Goal: Task Accomplishment & Management: Manage account settings

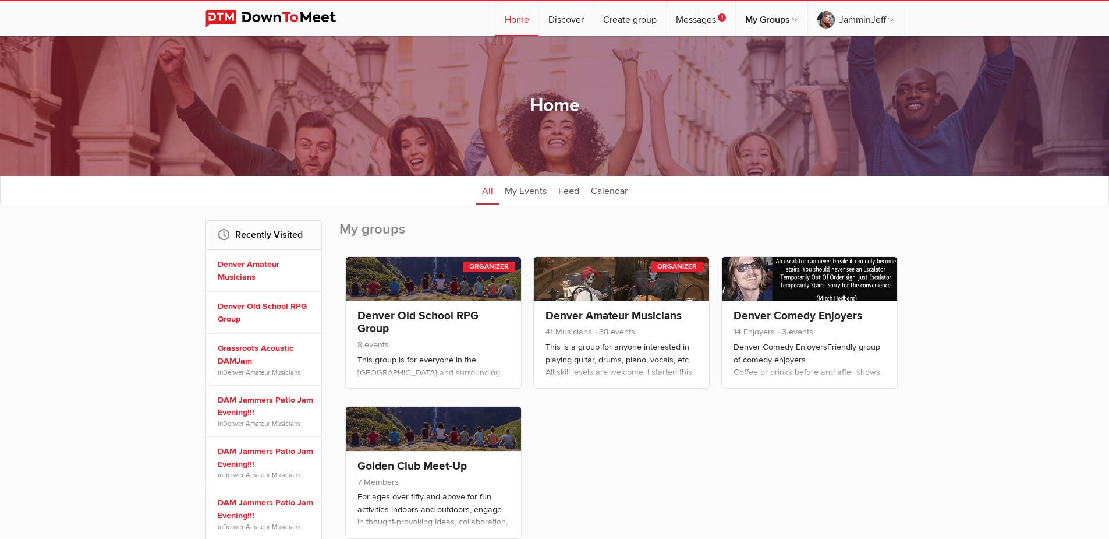
scroll to position [58, 0]
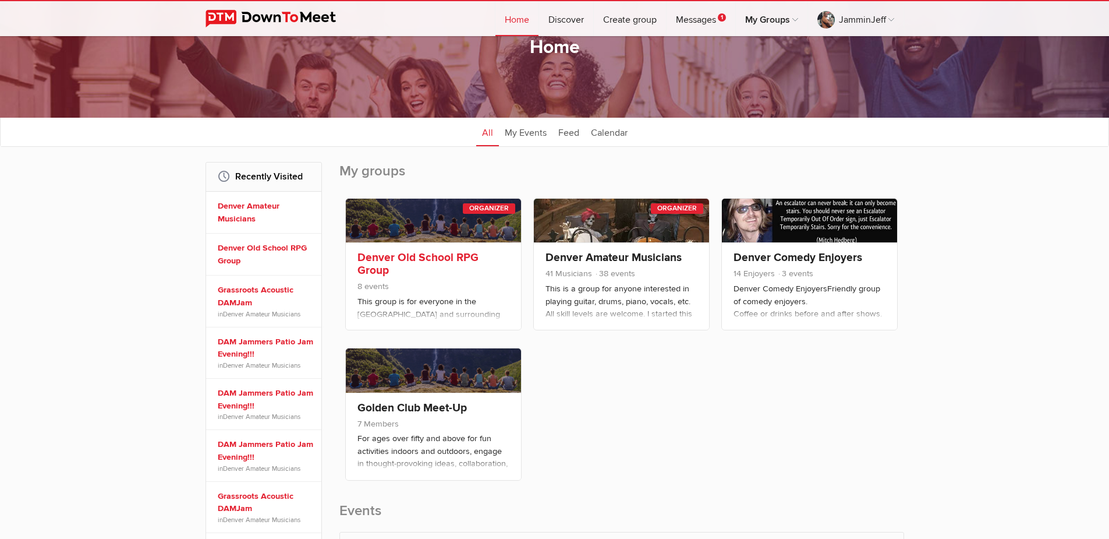
click at [426, 258] on link "Denver Old School RPG Group" at bounding box center [418, 263] width 121 height 27
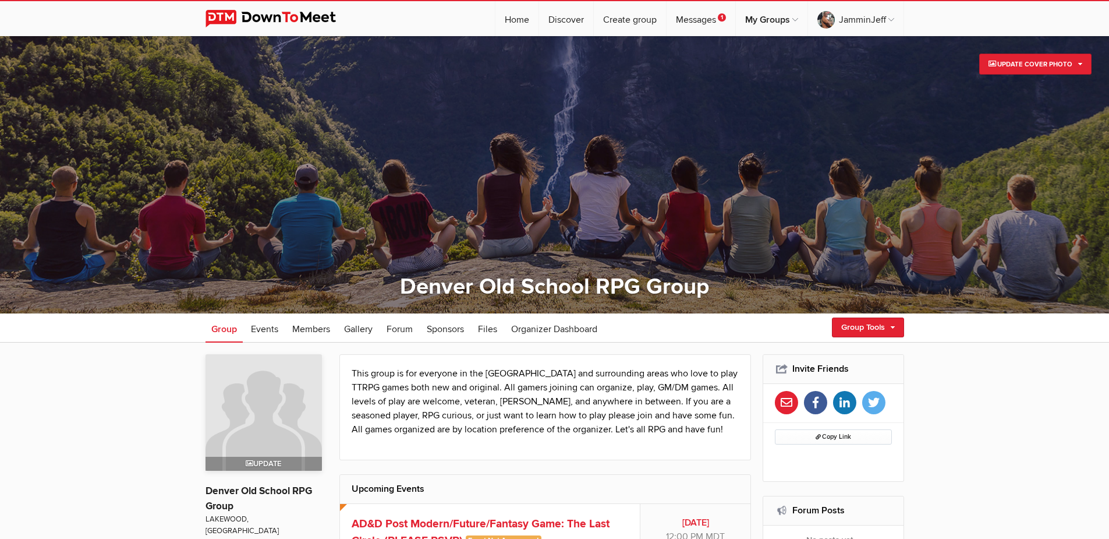
scroll to position [175, 0]
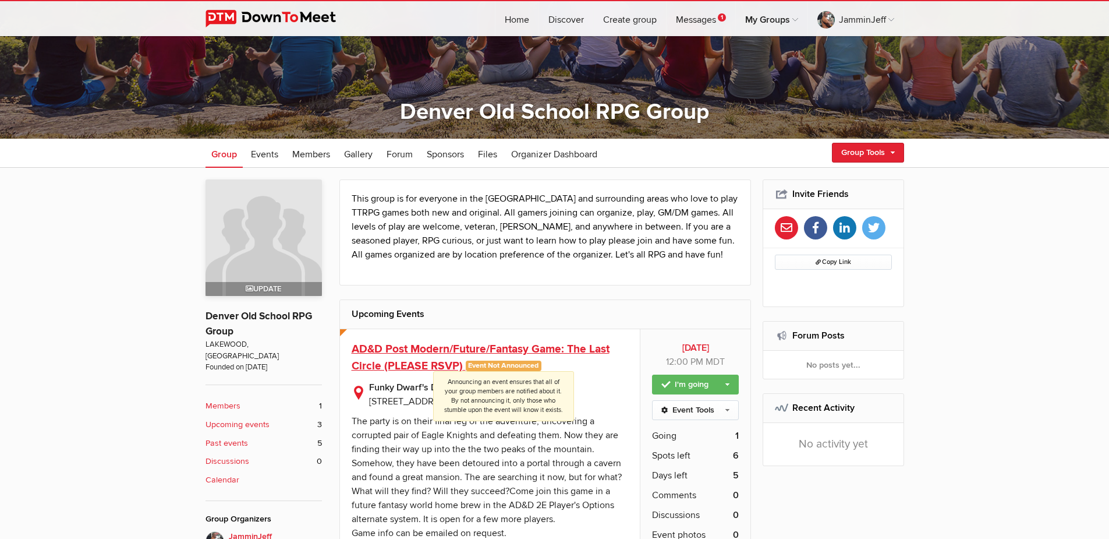
click at [515, 366] on span "Event Not Announced Announcing an event ensures that all of your group members …" at bounding box center [504, 365] width 76 height 10
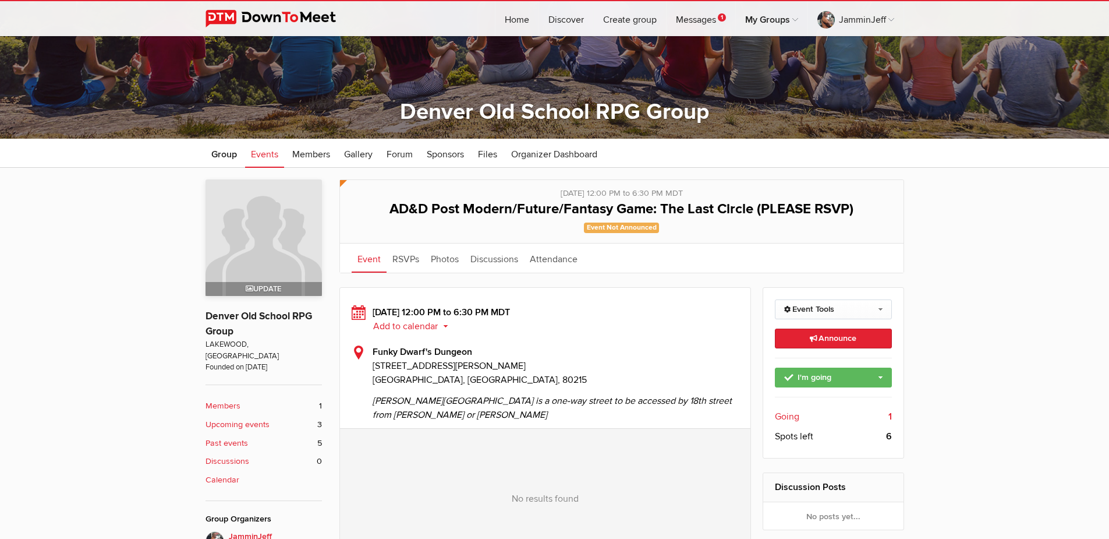
scroll to position [233, 0]
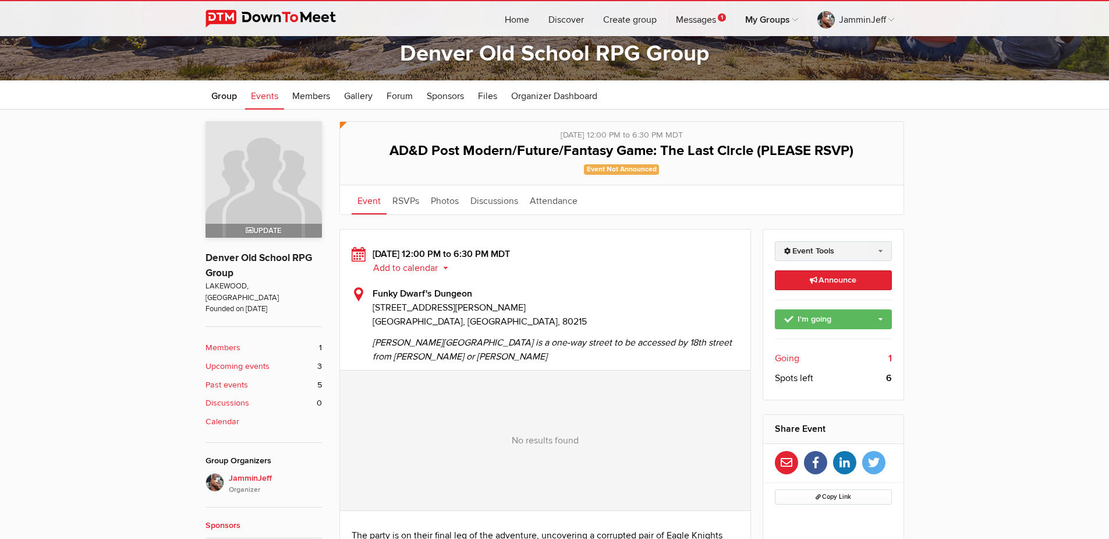
click at [847, 251] on link "Event Tools" at bounding box center [833, 251] width 117 height 20
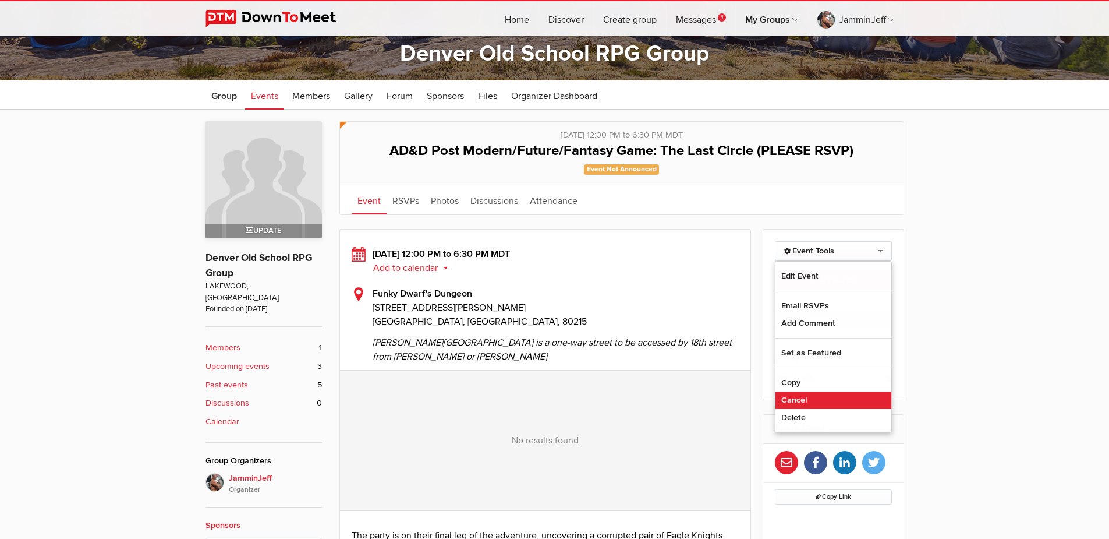
click at [818, 391] on link "Cancel" at bounding box center [834, 399] width 116 height 17
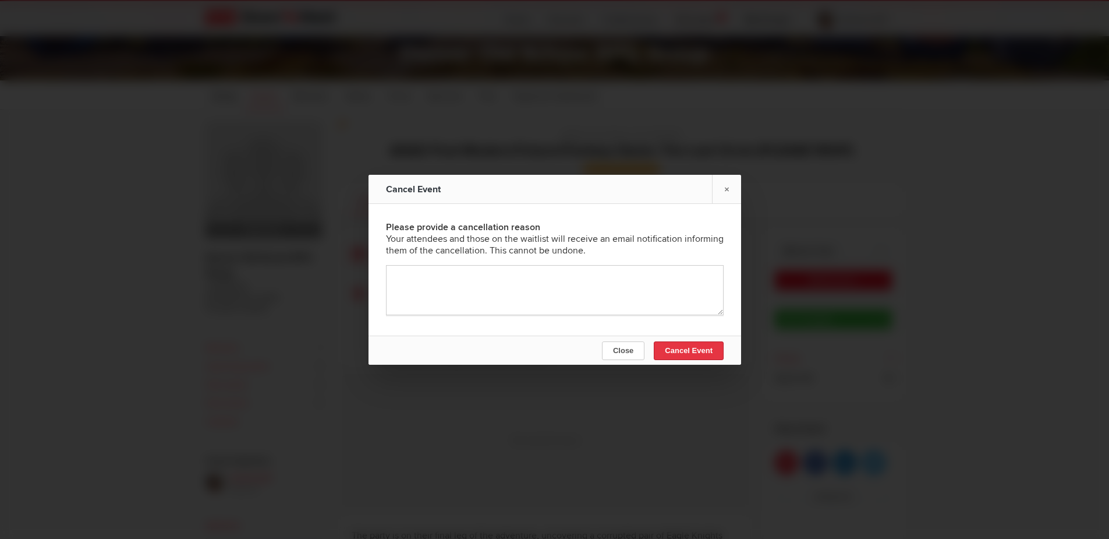
click at [686, 353] on span "Cancel Event" at bounding box center [689, 350] width 48 height 9
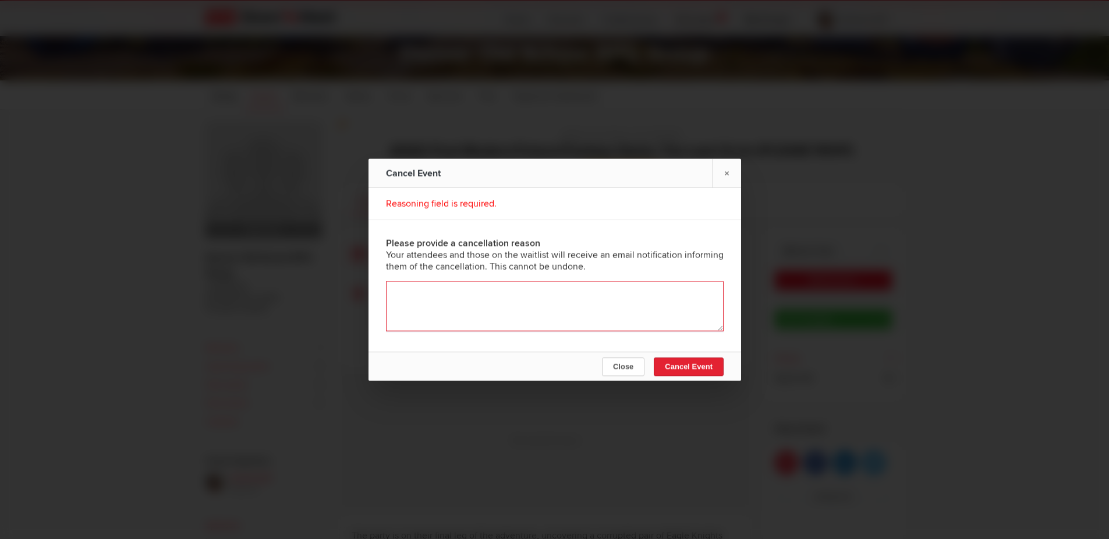
click at [623, 298] on textarea at bounding box center [555, 306] width 338 height 50
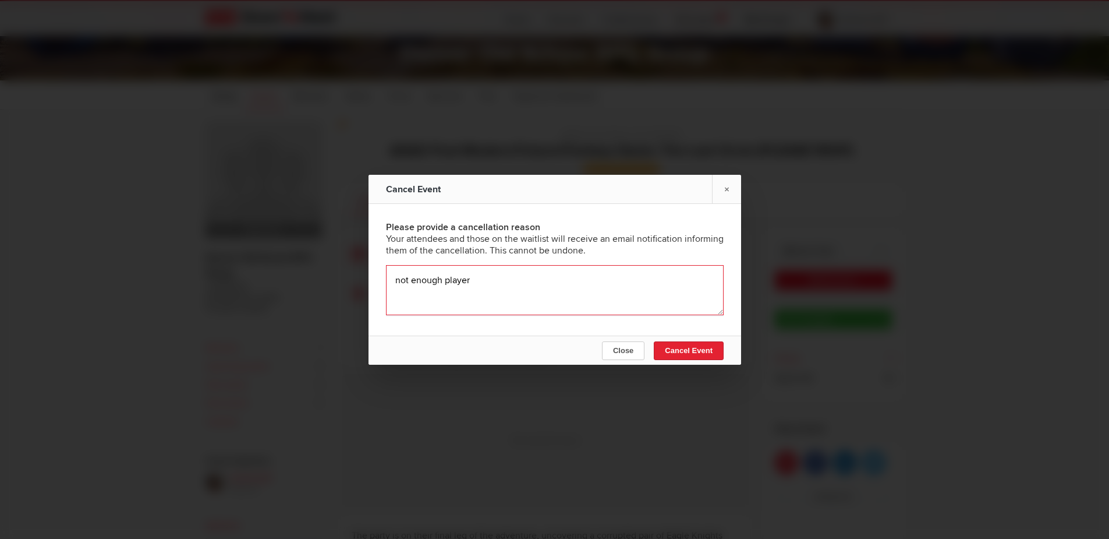
type textarea "not enough players"
click at [698, 352] on span "Cancel Event" at bounding box center [689, 350] width 48 height 9
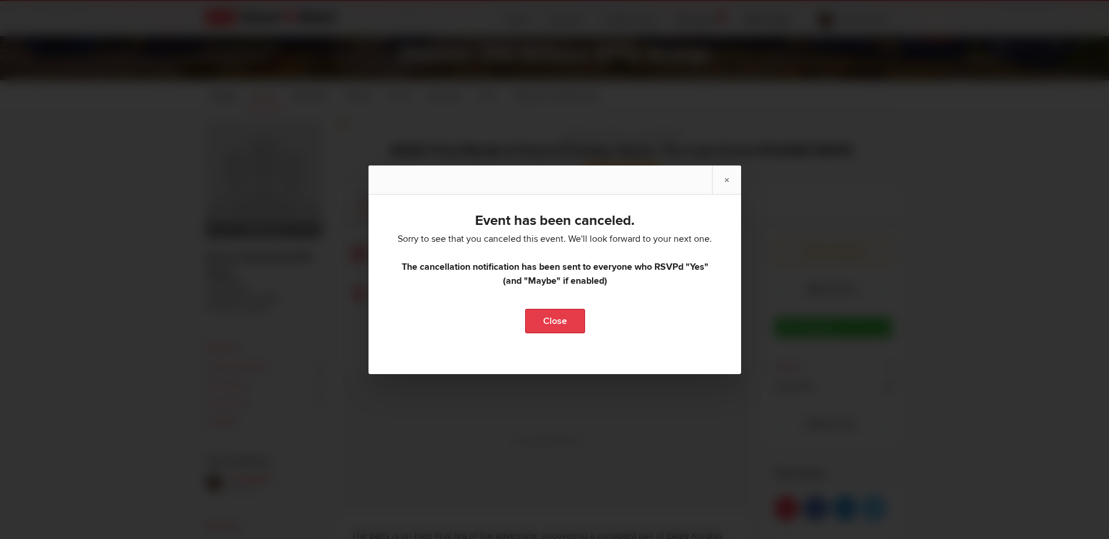
click at [538, 316] on link "Close" at bounding box center [555, 321] width 60 height 24
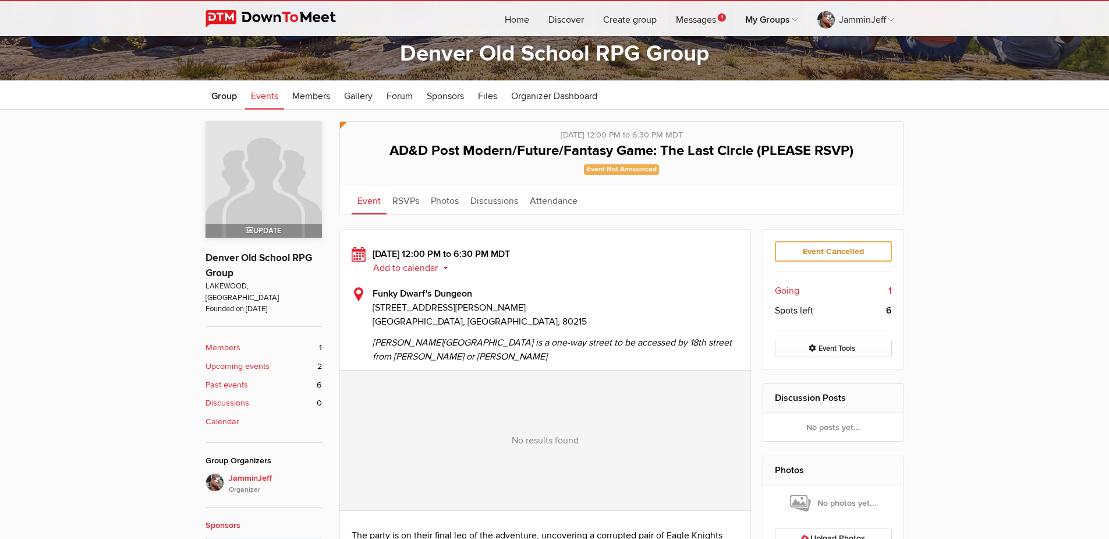
click at [266, 101] on span "Events" at bounding box center [264, 96] width 27 height 12
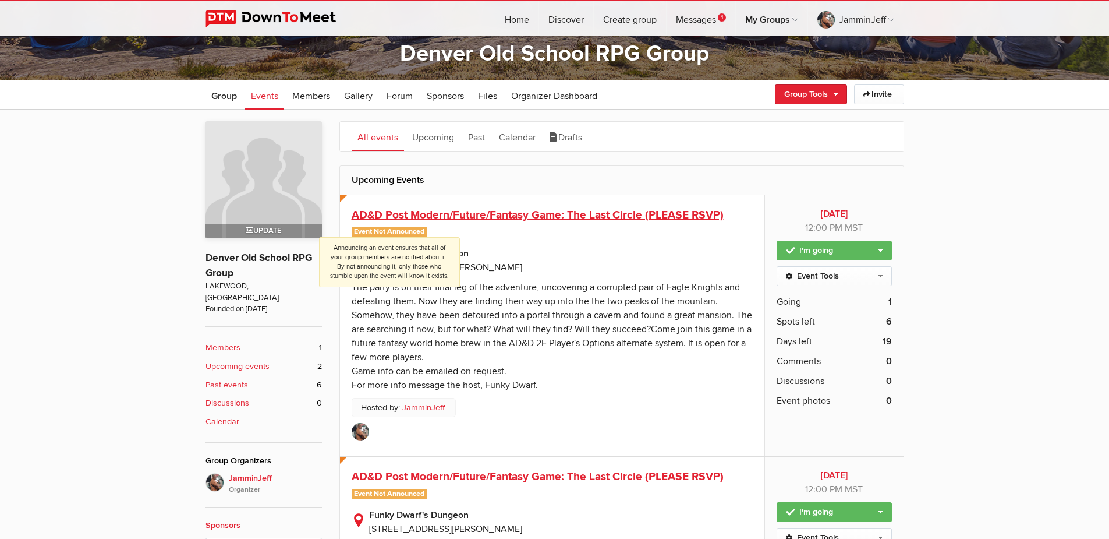
click at [402, 228] on span "Event Not Announced Announcing an event ensures that all of your group members …" at bounding box center [390, 232] width 76 height 10
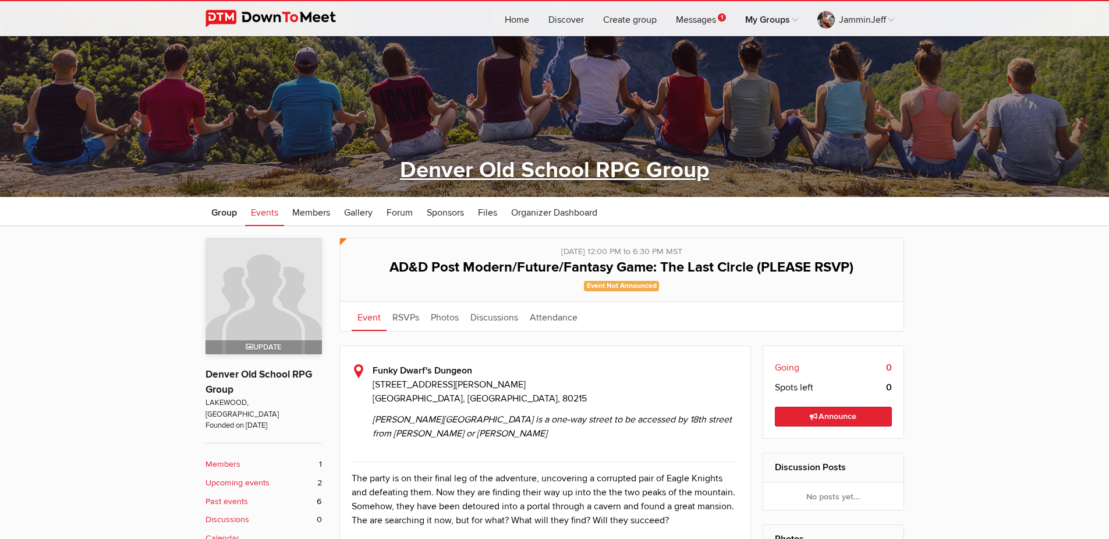
scroll to position [175, 0]
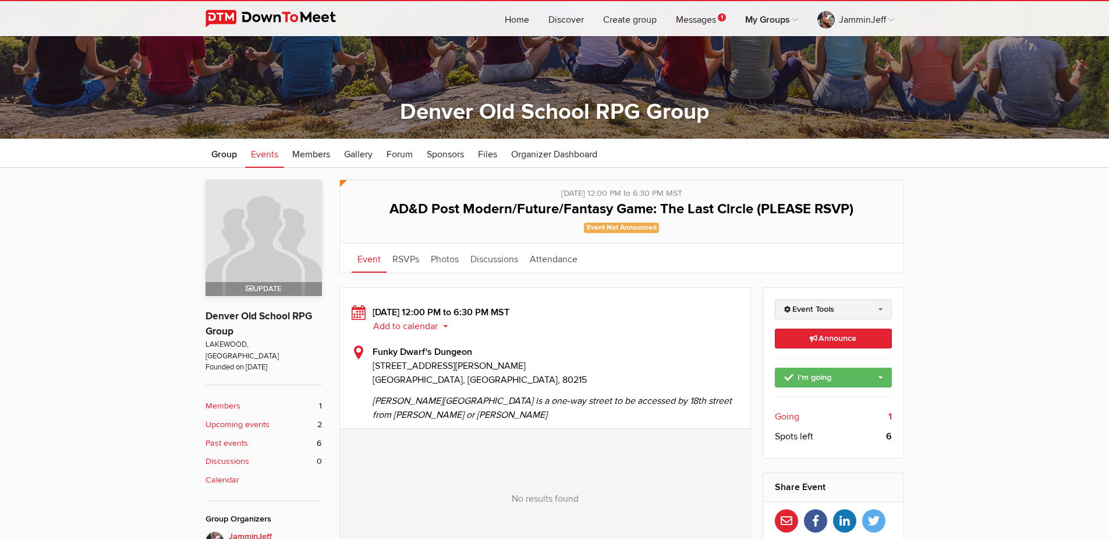
click at [814, 307] on link "Event Tools" at bounding box center [833, 309] width 117 height 20
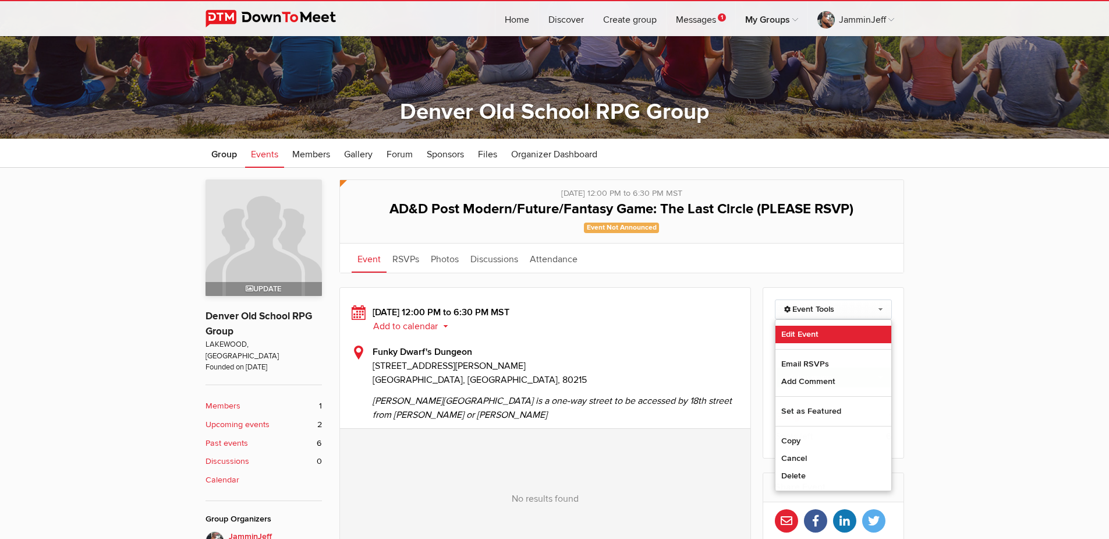
click at [836, 335] on link "Edit Event" at bounding box center [834, 334] width 116 height 17
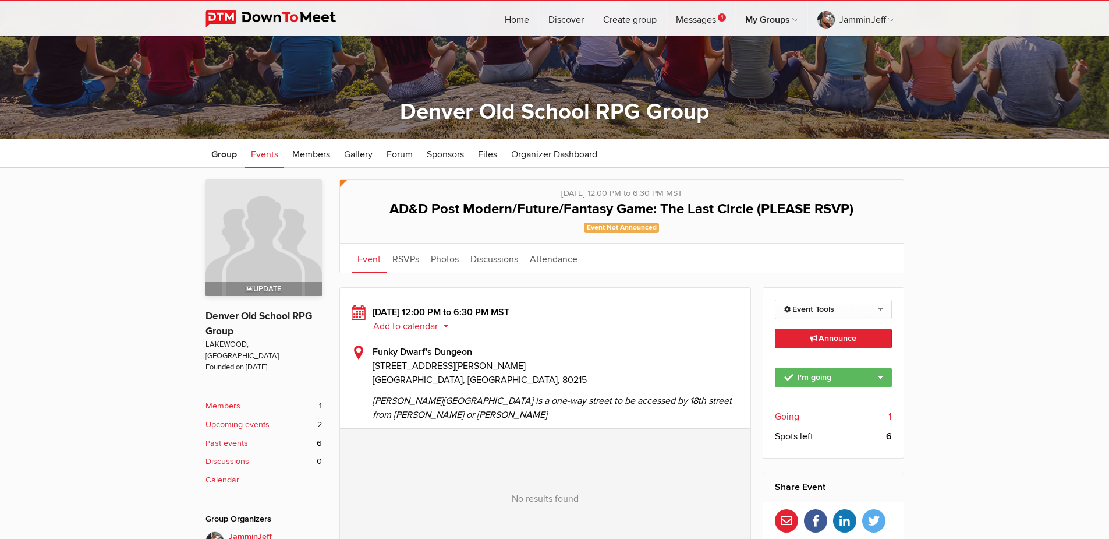
select select
select select "PM"
select select "6:30:00"
select select "PM"
select select "[GEOGRAPHIC_DATA]"
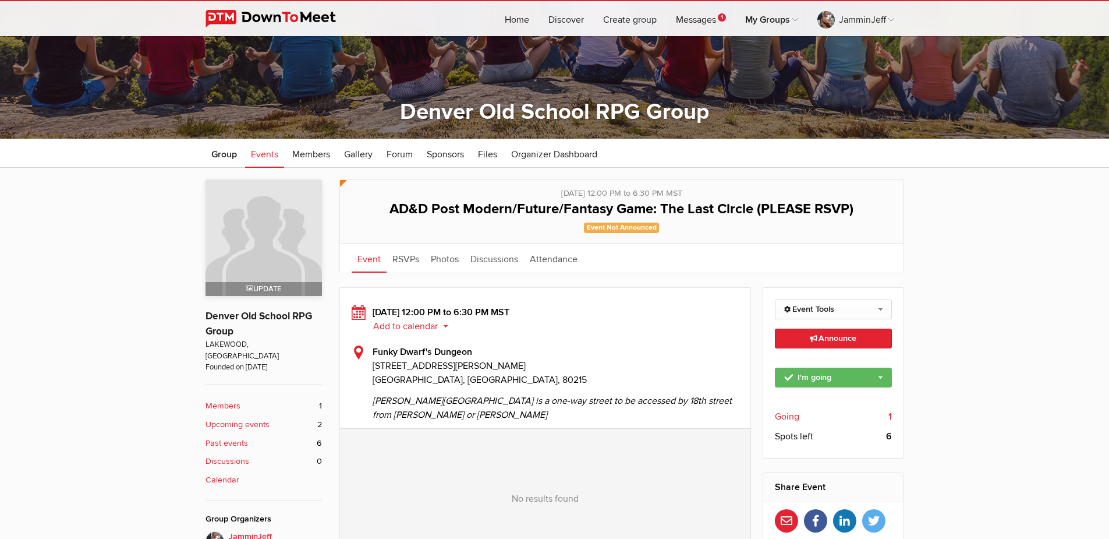
select select "CO"
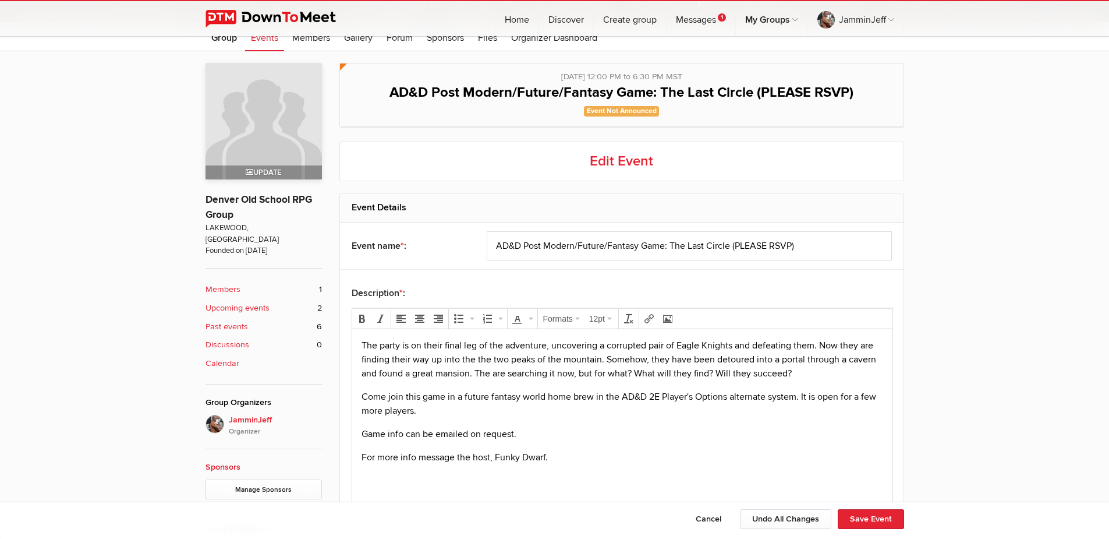
scroll to position [349, 0]
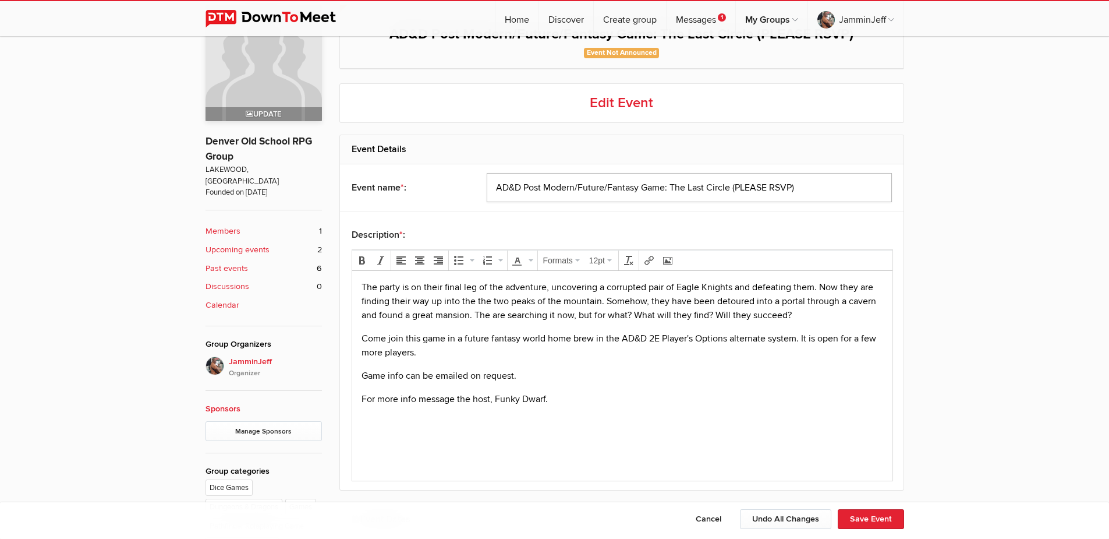
click at [820, 188] on input "AD&D Post Modern/Future/Fantasy Game: The Last Circle (PLEASE RSVP)" at bounding box center [689, 187] width 405 height 29
drag, startPoint x: 819, startPoint y: 188, endPoint x: 733, endPoint y: 190, distance: 86.2
click at [733, 190] on input "AD&D Post Modern/Future/Fantasy Game: The Last Circle (PLEASE RSVP)" at bounding box center [689, 187] width 405 height 29
type input "AD&D Post Modern/Future/Fantasy Game: The Last Circle [DATE] Edition"
click at [874, 518] on button "Save Event" at bounding box center [871, 519] width 66 height 20
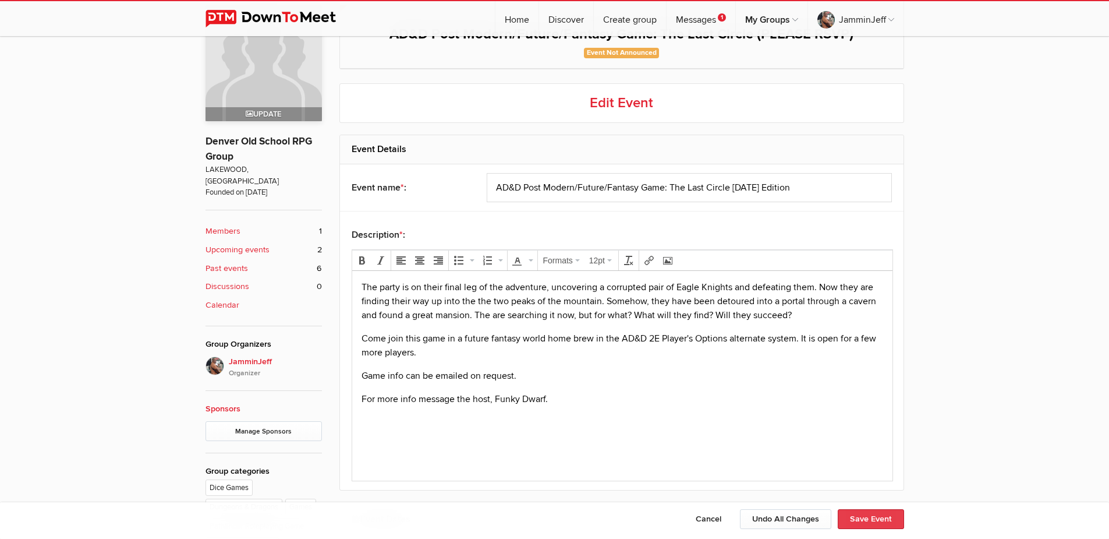
type input "[DATE]"
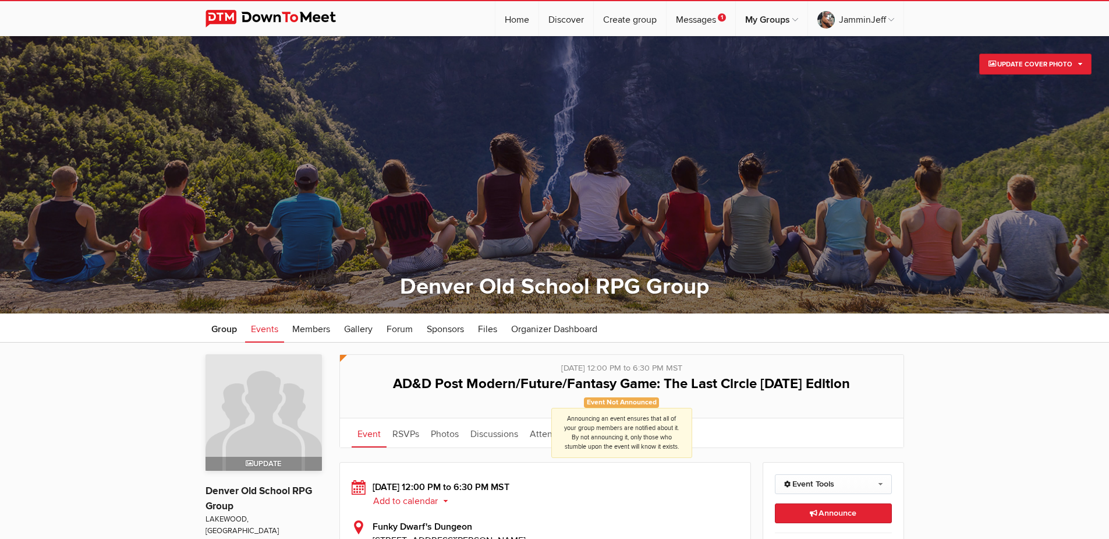
click at [637, 404] on span "Event Not Announced Announcing an event ensures that all of your group members …" at bounding box center [622, 402] width 76 height 10
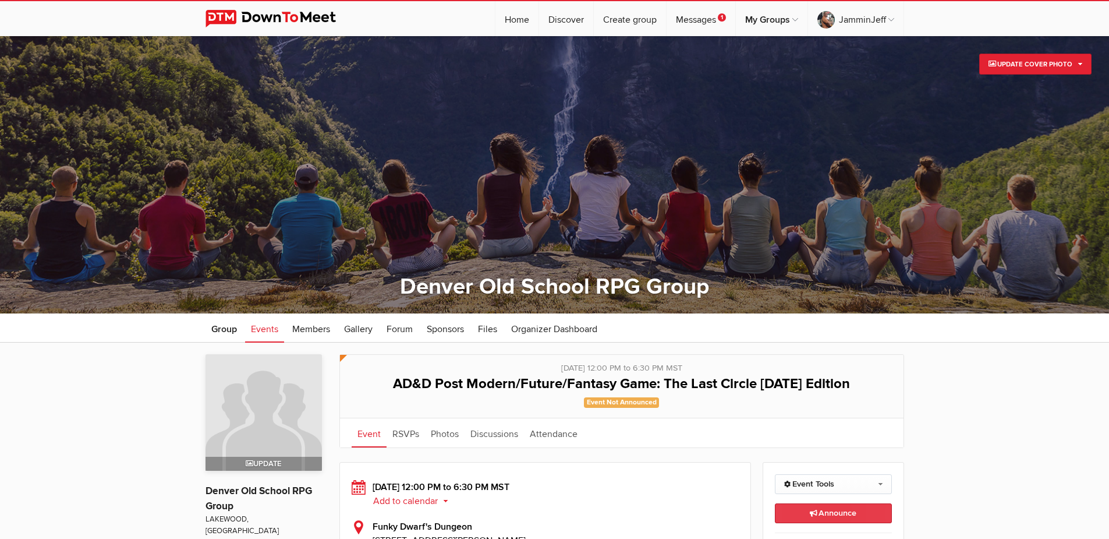
click at [834, 507] on link "Announce This announcement goes out to all group members. Additionally, three e…" at bounding box center [833, 513] width 117 height 20
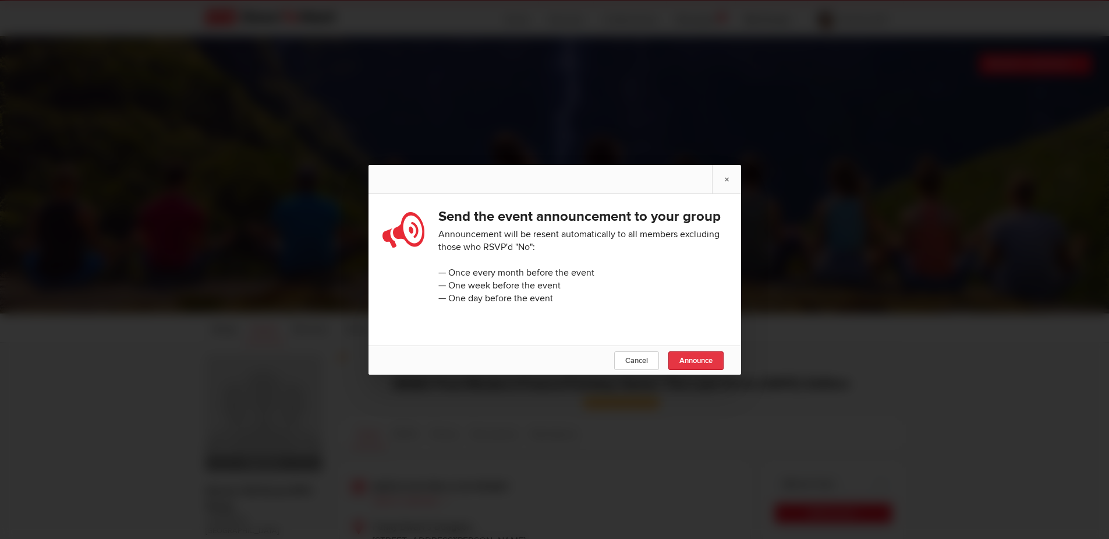
click at [689, 360] on link "Announce" at bounding box center [696, 360] width 55 height 19
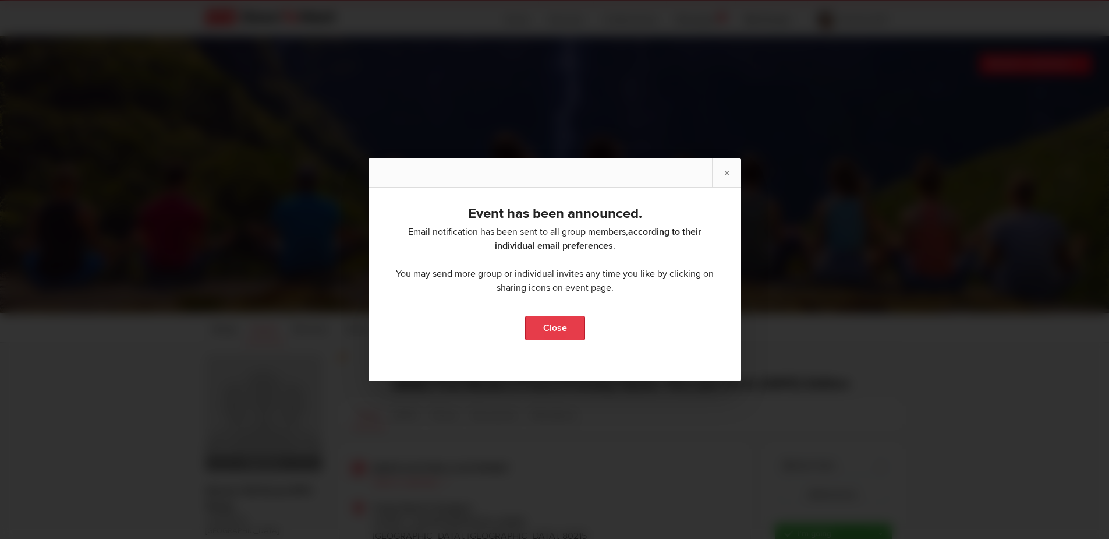
click at [557, 327] on link "Close" at bounding box center [555, 328] width 60 height 24
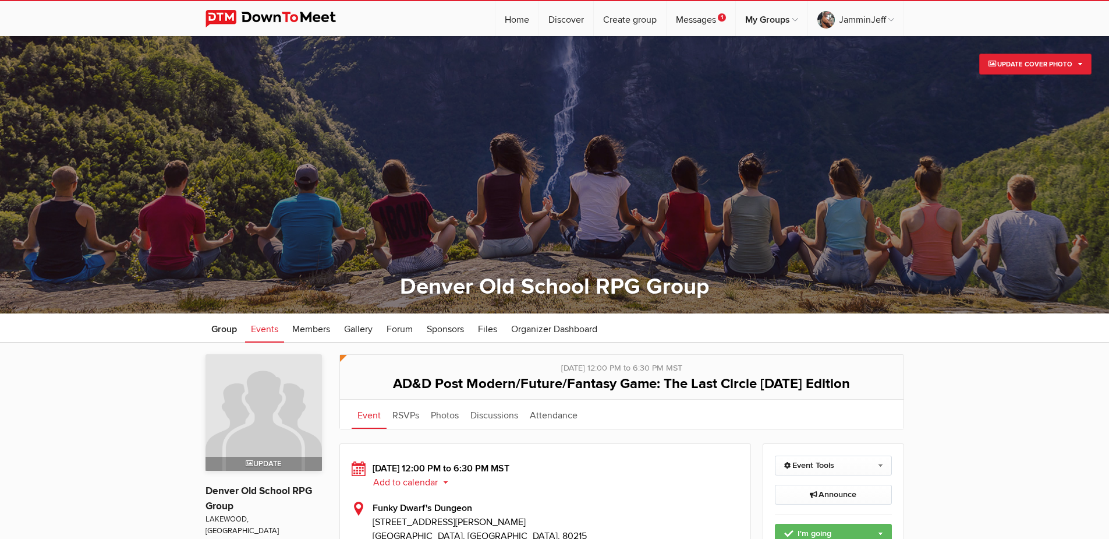
click at [267, 328] on span "Events" at bounding box center [264, 329] width 27 height 12
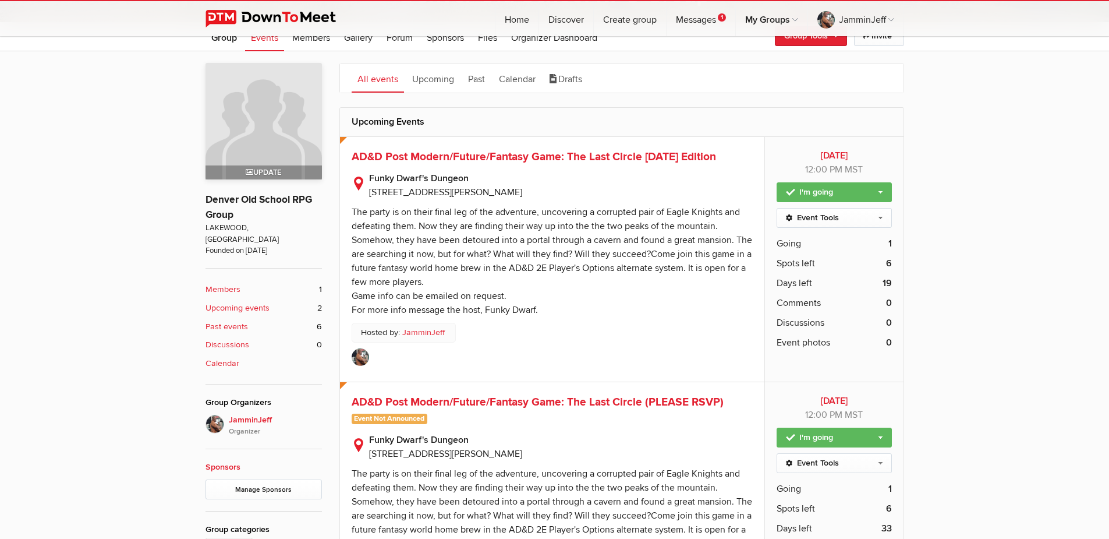
scroll to position [116, 0]
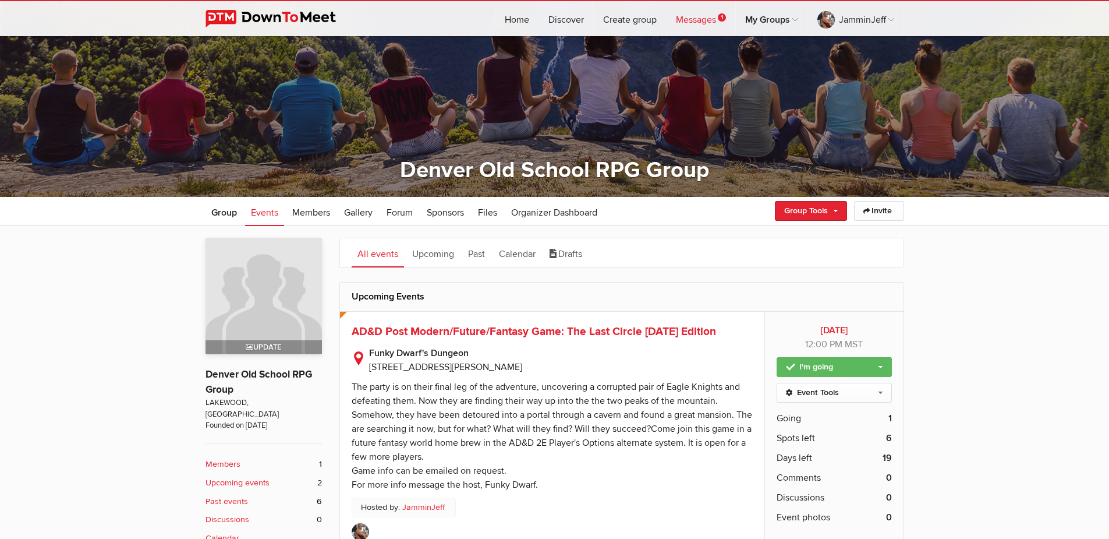
click at [695, 17] on link "Messages 1" at bounding box center [701, 18] width 69 height 35
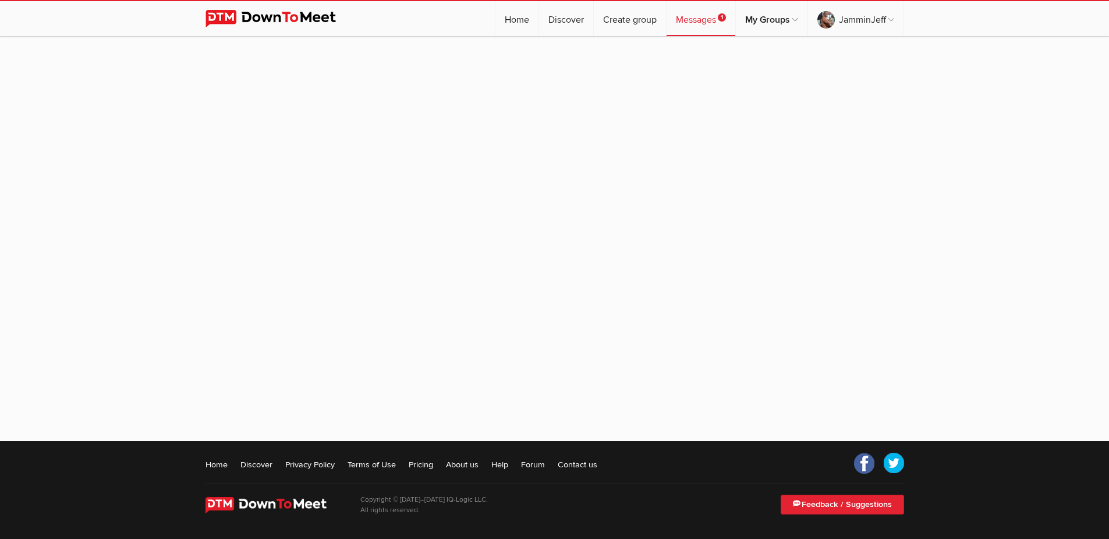
scroll to position [128, 0]
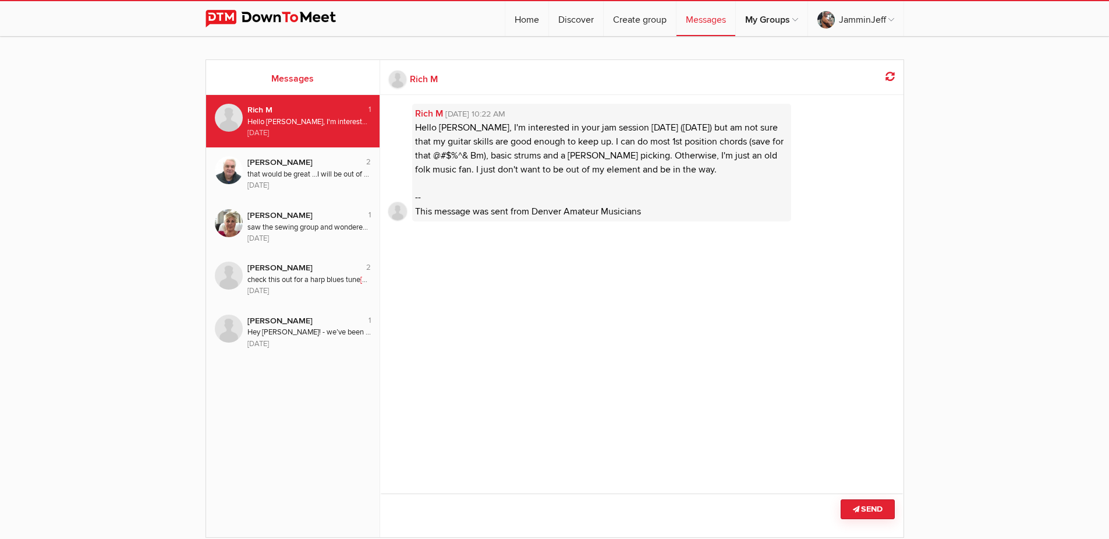
click at [867, 508] on button "Send" at bounding box center [868, 509] width 54 height 20
click at [654, 282] on div "Rich M [DATE] 10:22 AM Hello [PERSON_NAME], I'm interested in your jam session …" at bounding box center [642, 287] width 524 height 384
click at [452, 505] on textarea at bounding box center [642, 515] width 524 height 44
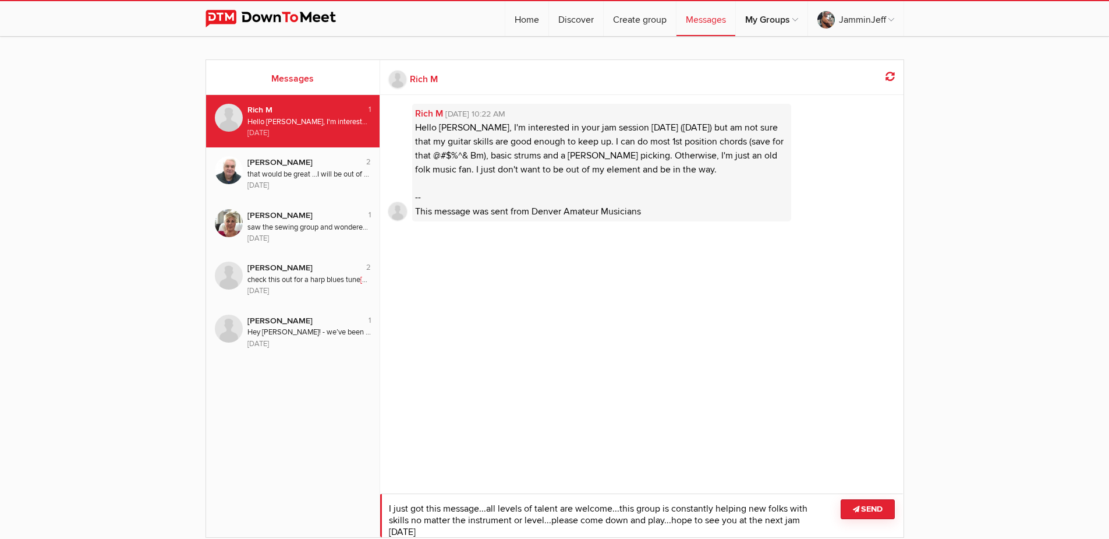
scroll to position [1, 0]
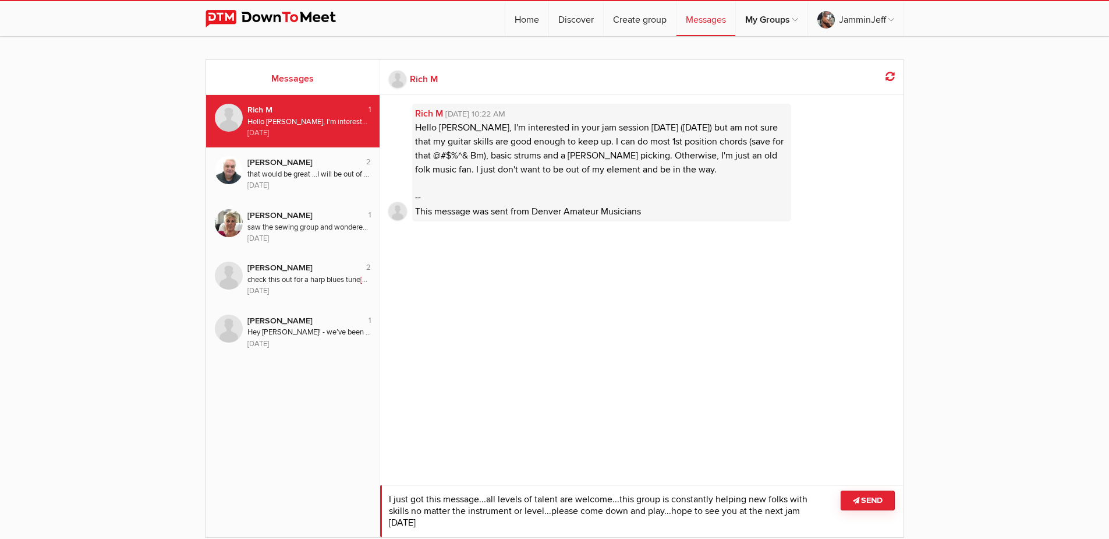
type textarea "I just got this message...all levels of talent are welcome...this group is cons…"
click at [873, 500] on button "Send" at bounding box center [868, 500] width 54 height 20
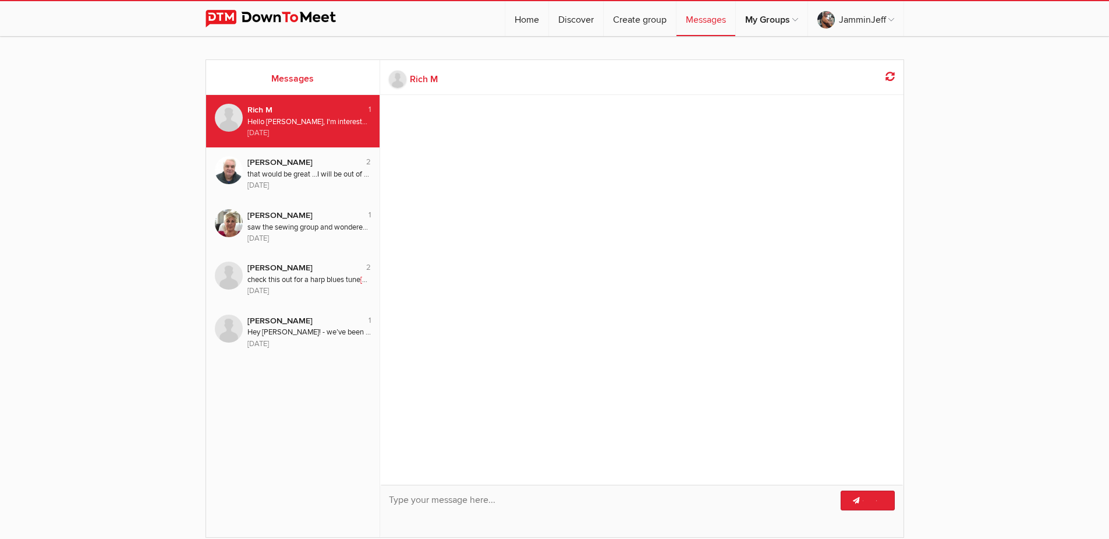
scroll to position [0, 0]
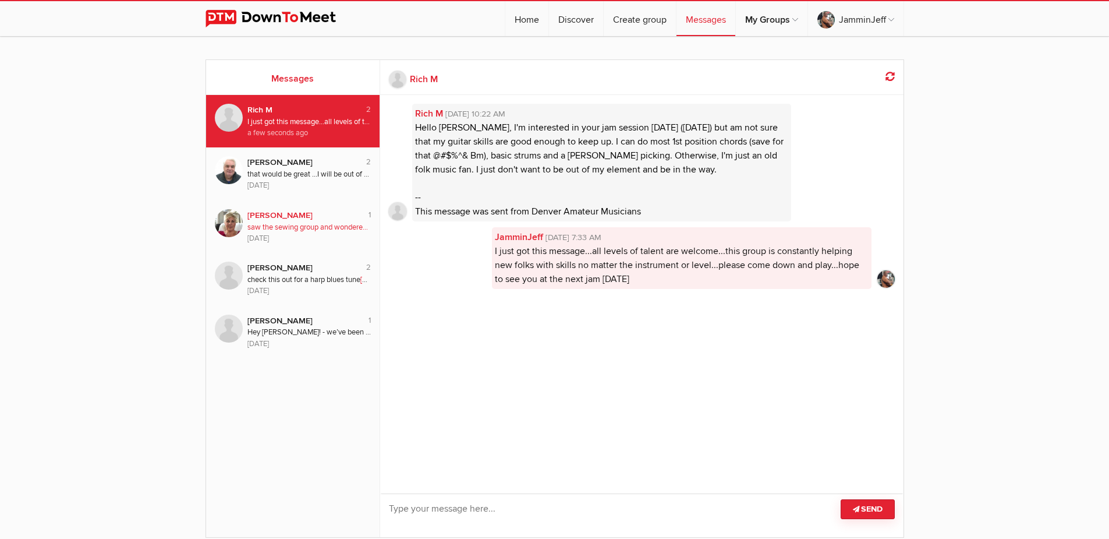
click at [302, 211] on div "[PERSON_NAME]" at bounding box center [300, 215] width 107 height 13
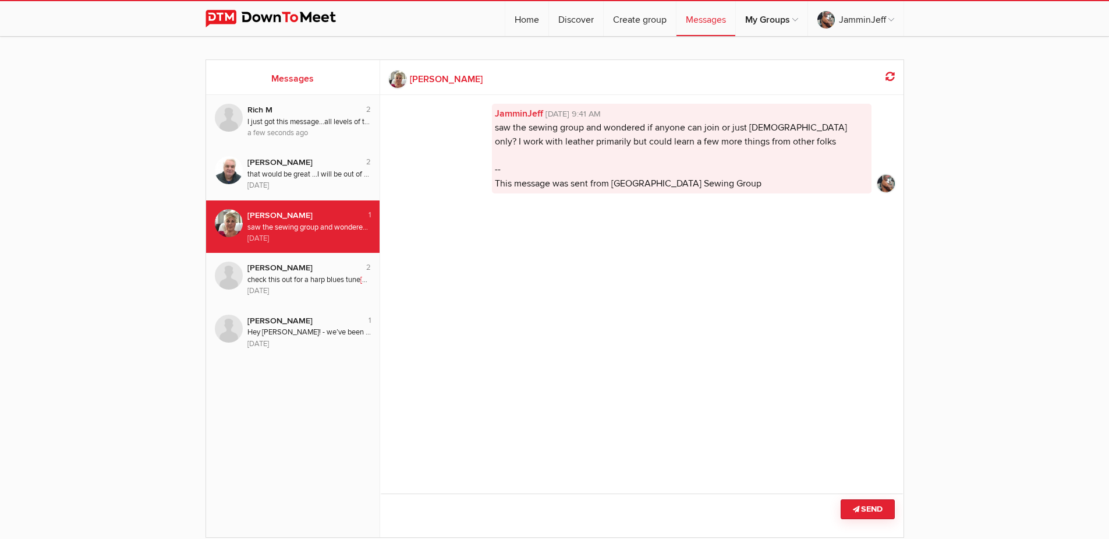
click at [296, 17] on img at bounding box center [280, 18] width 148 height 17
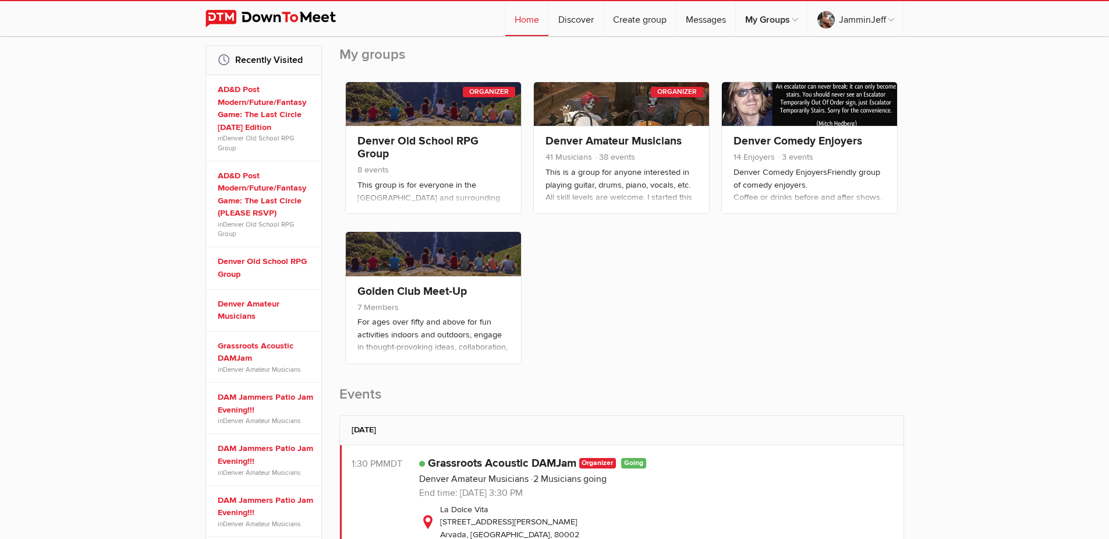
scroll to position [233, 0]
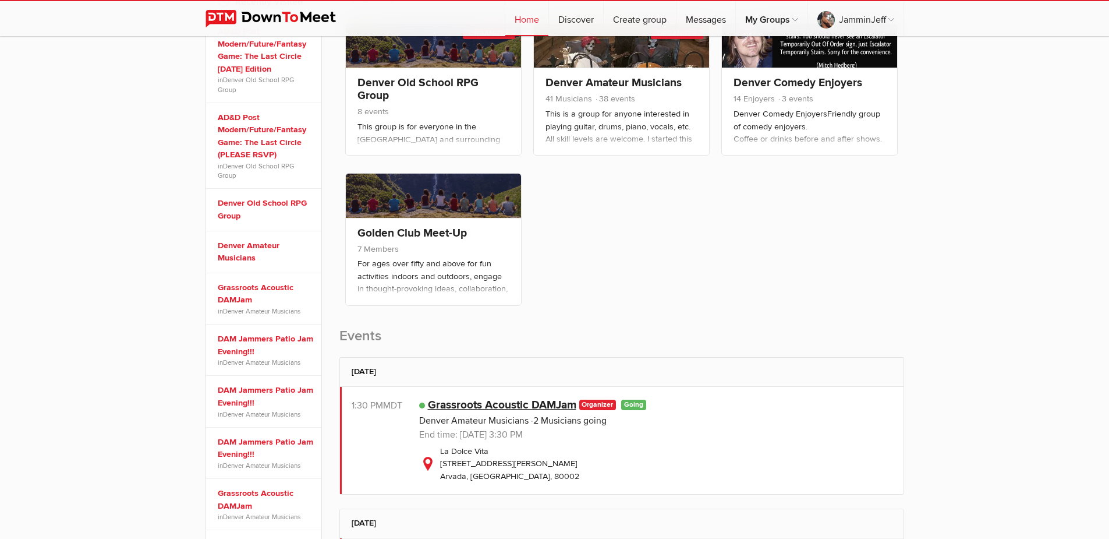
click at [498, 402] on link "Grassroots Acoustic DAMJam" at bounding box center [502, 405] width 148 height 14
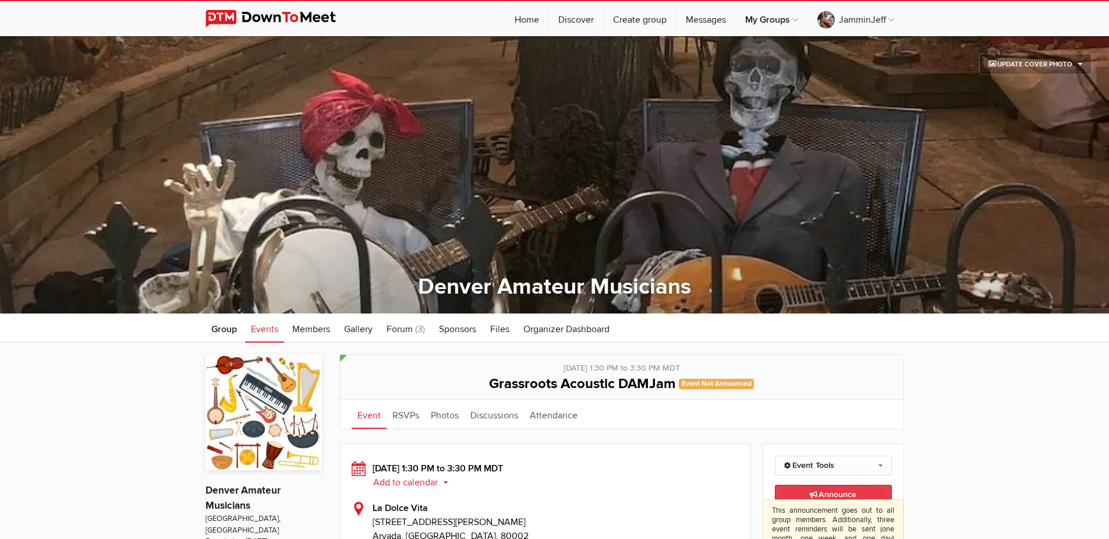
click at [844, 494] on span "Announce This announcement goes out to all group members. Additionally, three e…" at bounding box center [833, 494] width 47 height 10
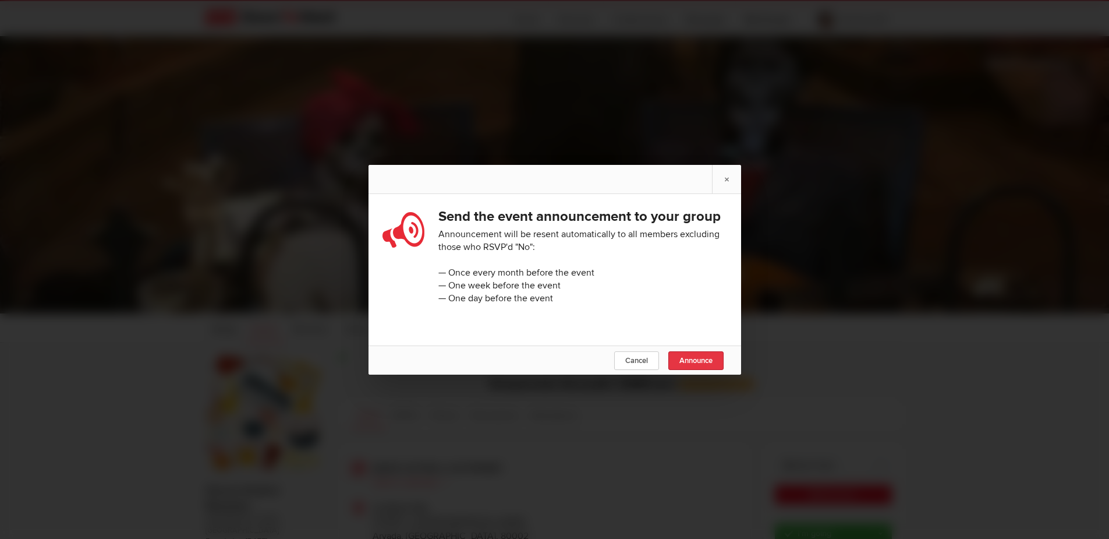
click at [692, 365] on span "Announce" at bounding box center [696, 360] width 33 height 9
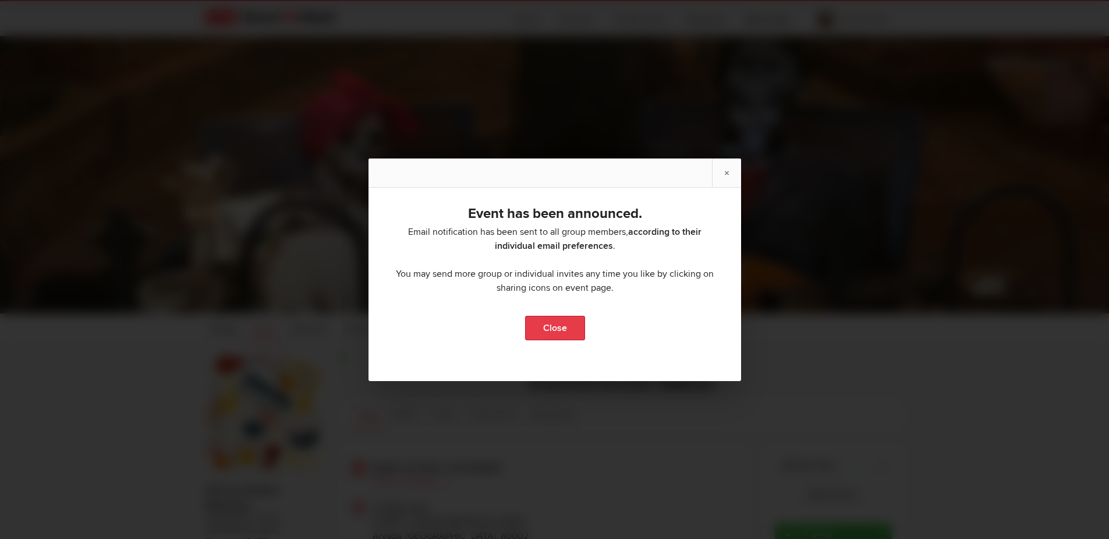
click at [561, 328] on link "Close" at bounding box center [555, 328] width 60 height 24
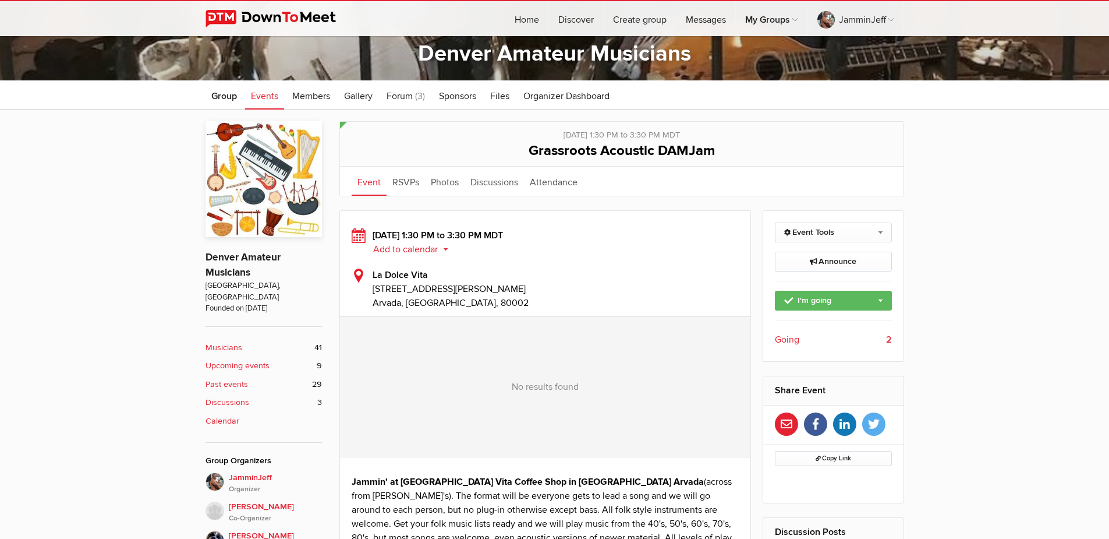
scroll to position [349, 0]
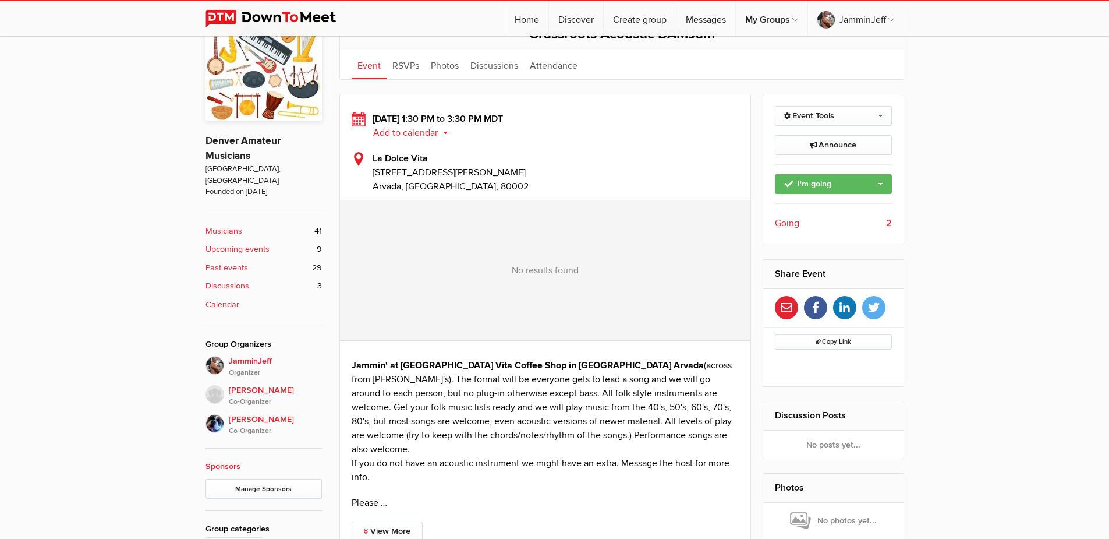
click at [233, 243] on b "Upcoming events" at bounding box center [238, 249] width 64 height 13
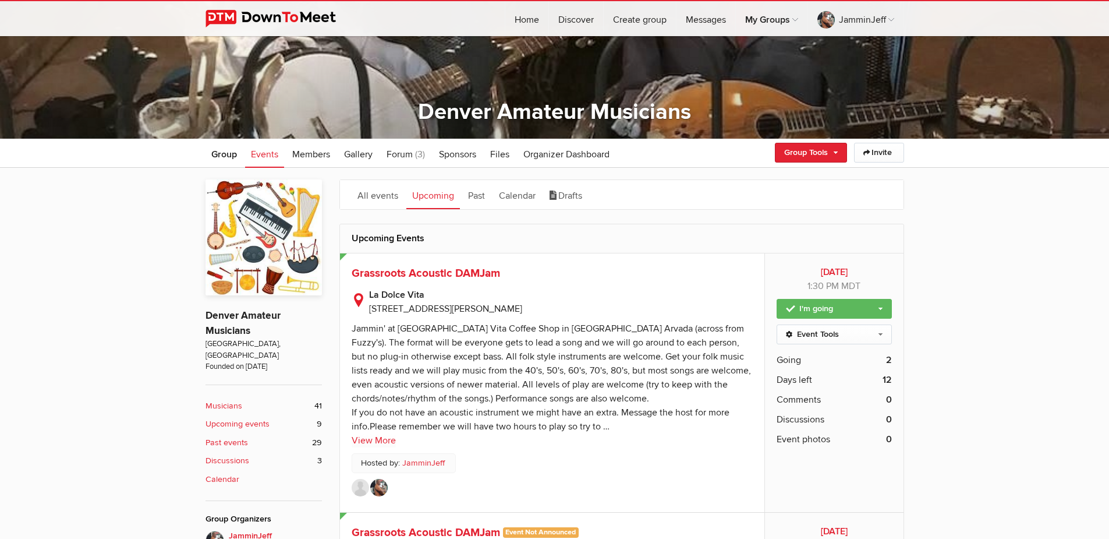
scroll to position [233, 0]
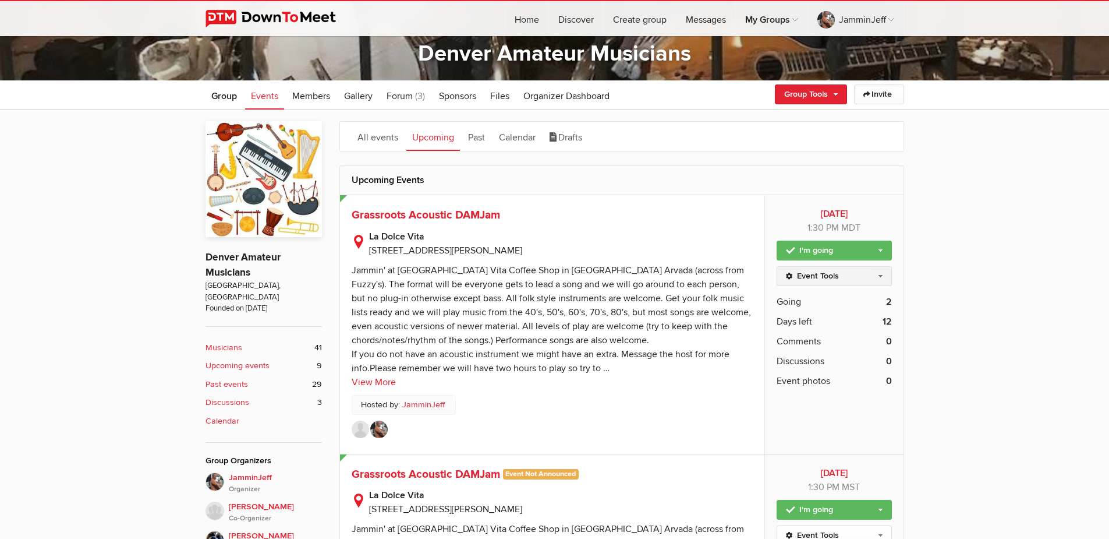
click at [858, 275] on link "Event Tools" at bounding box center [834, 276] width 115 height 20
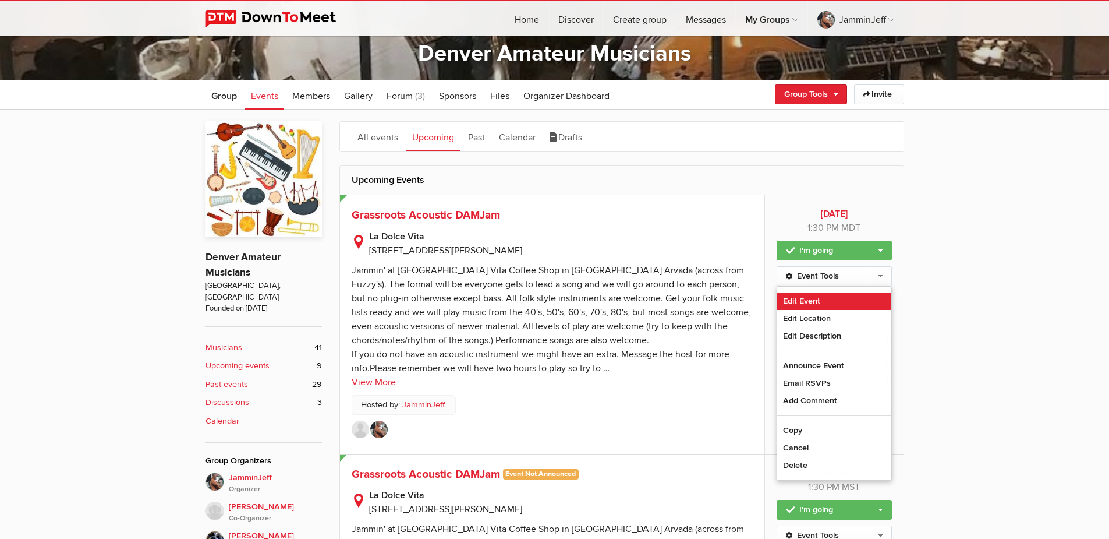
click at [824, 300] on link "Edit Event" at bounding box center [834, 300] width 114 height 17
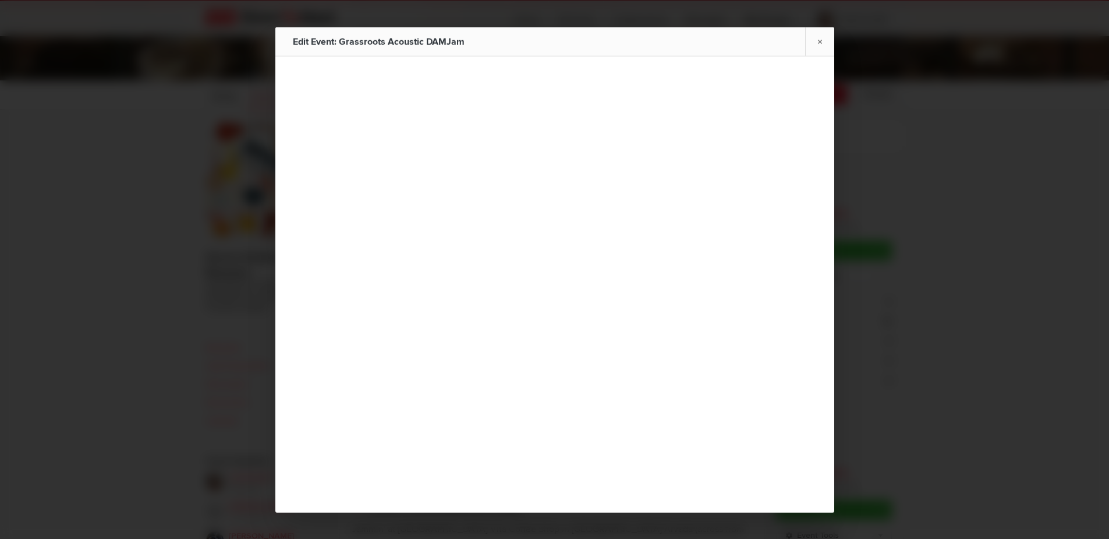
type input "Grassroots Acoustic DAMJam"
type input "[DATE]"
select select "PM"
type input "[DATE]"
select select "PM"
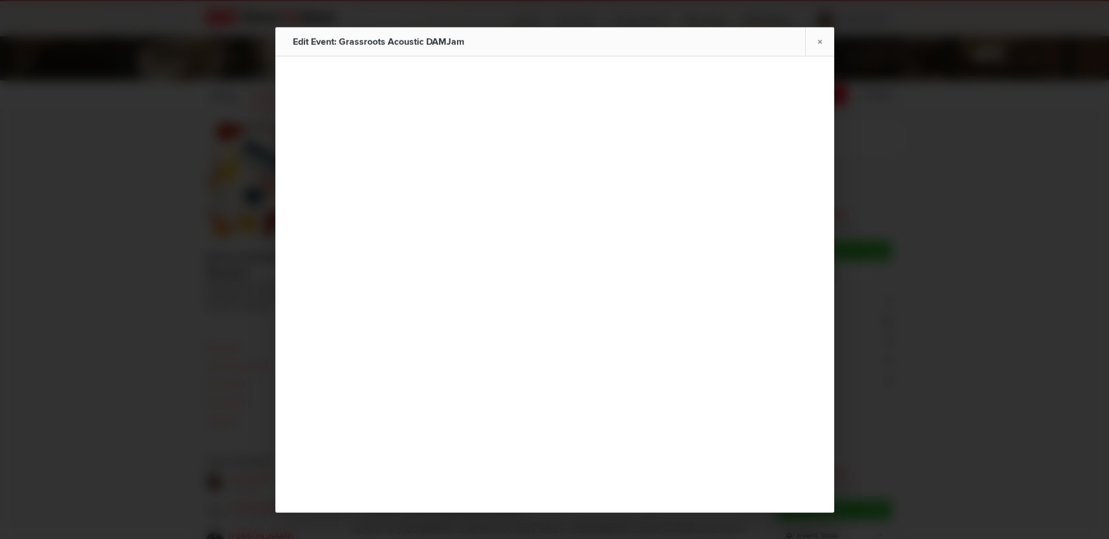
radio input "false"
radio input "true"
select select "1:30:00"
select select "3:30:00"
select select "[GEOGRAPHIC_DATA]"
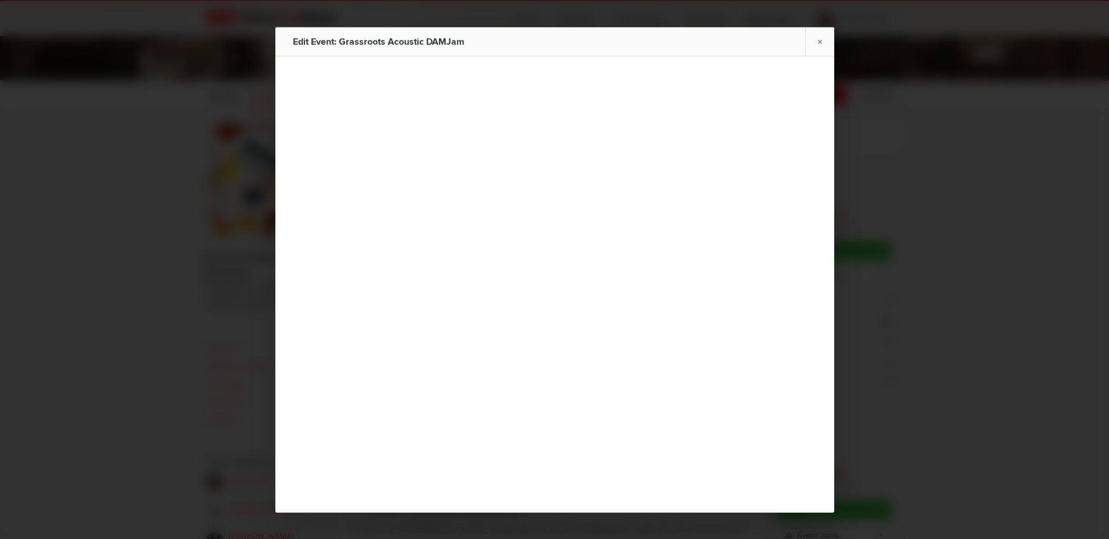
select select "CO"
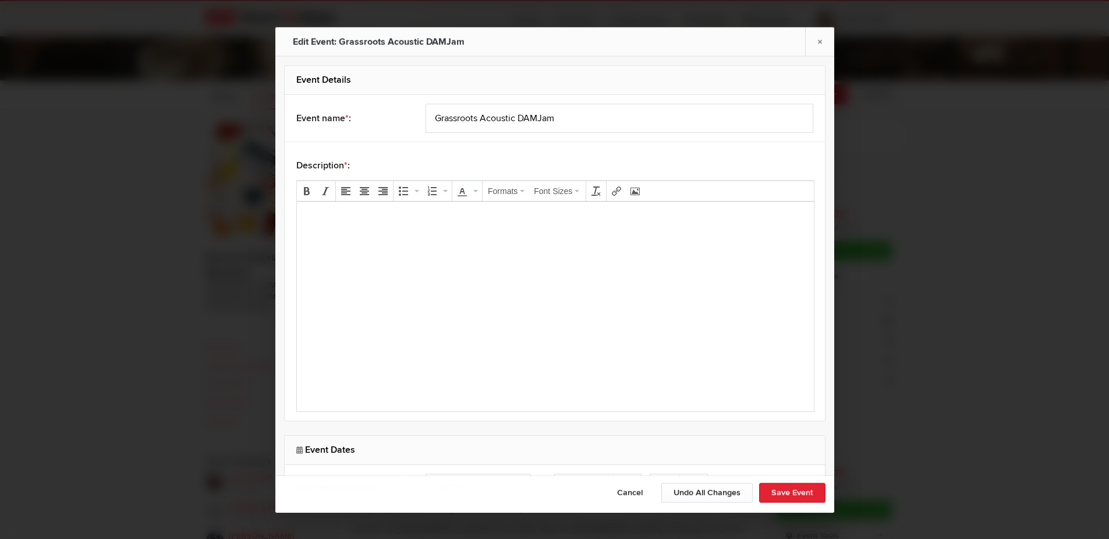
scroll to position [0, 0]
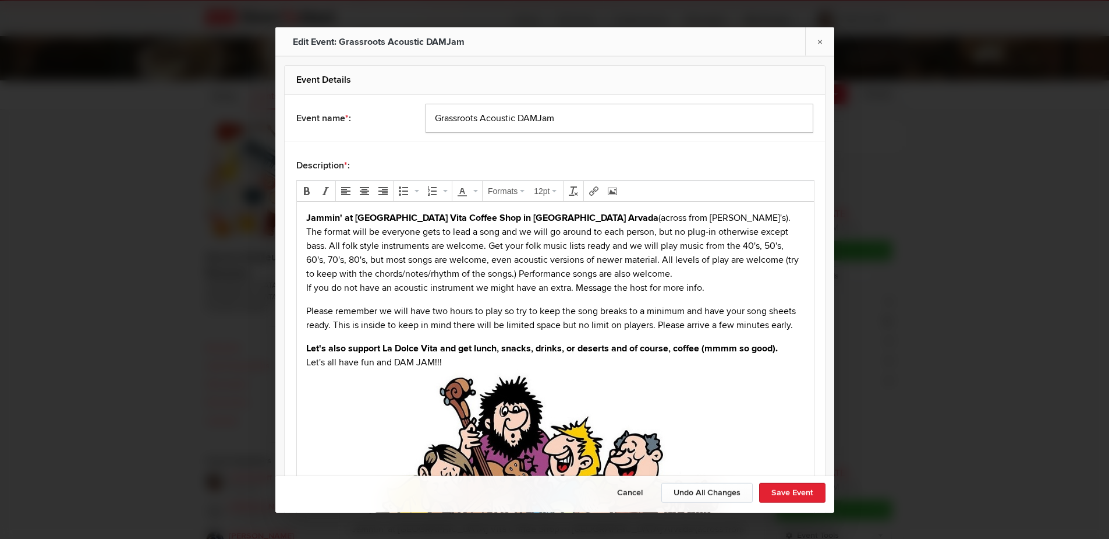
click at [535, 120] on input "Grassroots Acoustic DAMJam" at bounding box center [620, 117] width 388 height 29
drag, startPoint x: 535, startPoint y: 117, endPoint x: 515, endPoint y: 118, distance: 19.2
click at [515, 118] on input "Grassroots Acoustic DAM Jam" at bounding box center [620, 117] width 388 height 29
type input "Grassroots Acoustic Spook Jam"
click at [540, 277] on p "Jammin' at [GEOGRAPHIC_DATA] Vita Coffee Shop in [GEOGRAPHIC_DATA] Arvada (acro…" at bounding box center [555, 252] width 498 height 84
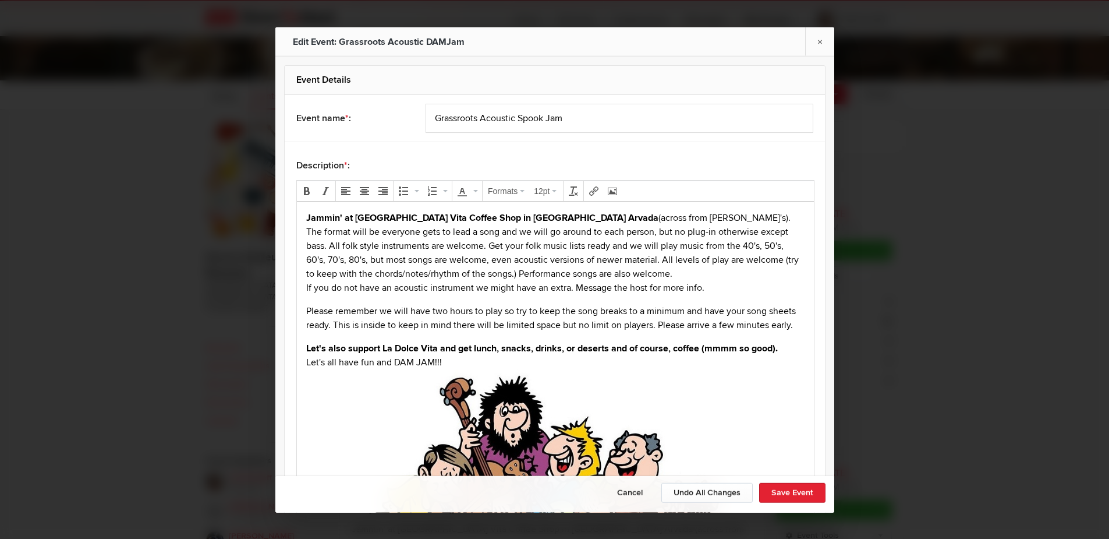
scroll to position [58, 0]
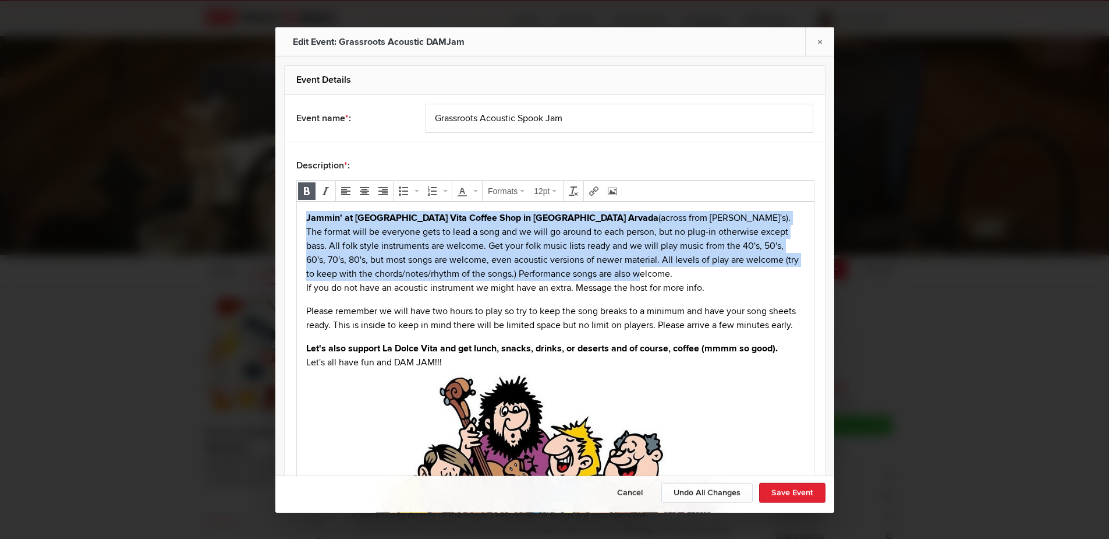
drag, startPoint x: 606, startPoint y: 272, endPoint x: 305, endPoint y: 214, distance: 306.5
click at [306, 214] on p "Jammin' at [GEOGRAPHIC_DATA] Vita Coffee Shop in [GEOGRAPHIC_DATA] Arvada (acro…" at bounding box center [555, 252] width 498 height 84
click at [501, 253] on p "Jammin' at [GEOGRAPHIC_DATA] Vita Coffee Shop in [GEOGRAPHIC_DATA] Arvada (acro…" at bounding box center [555, 252] width 498 height 84
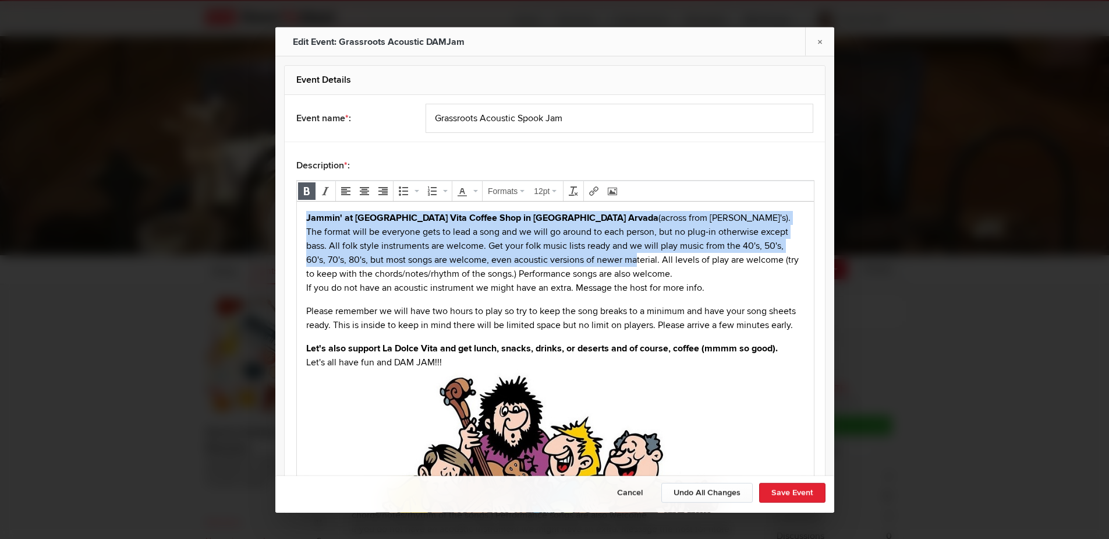
drag, startPoint x: 517, startPoint y: 257, endPoint x: 304, endPoint y: 216, distance: 216.5
click at [304, 216] on body "Jammin' at [GEOGRAPHIC_DATA] Vita Coffee Shop in [GEOGRAPHIC_DATA] Arvada (acro…" at bounding box center [555, 434] width 508 height 448
paste body
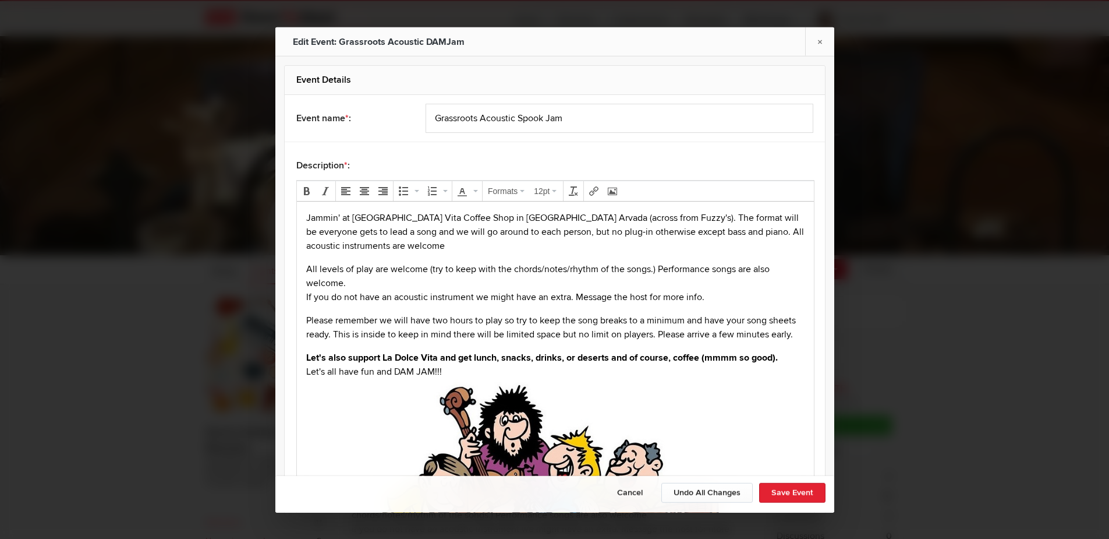
click at [450, 246] on p "Jammin' at [GEOGRAPHIC_DATA] Vita Coffee Shop in [GEOGRAPHIC_DATA] Arvada (acro…" at bounding box center [555, 231] width 498 height 42
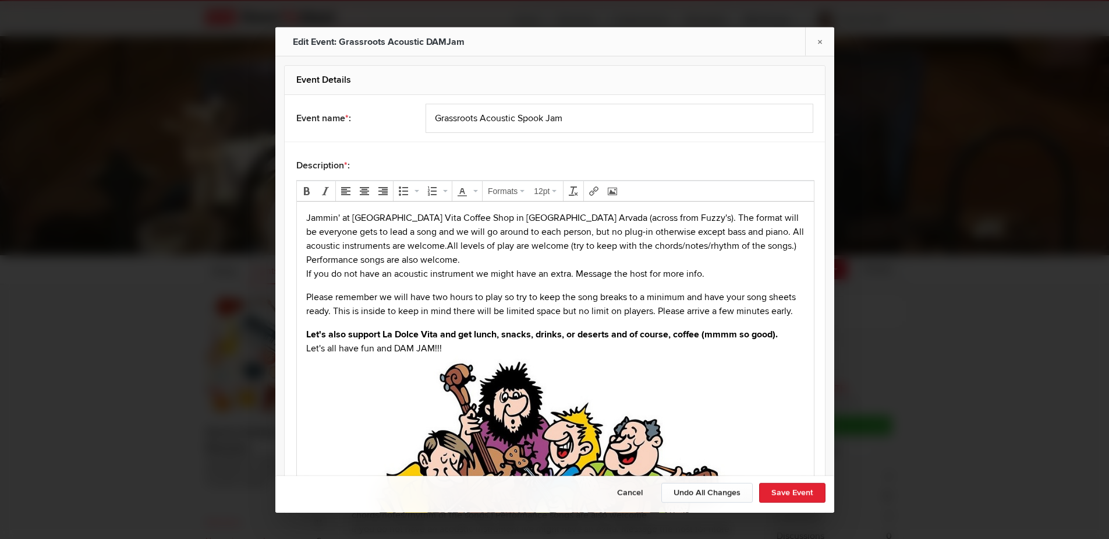
click at [642, 217] on p "Jammin' at [GEOGRAPHIC_DATA] Vita Coffee Shop in [GEOGRAPHIC_DATA] Arvada (acro…" at bounding box center [555, 245] width 498 height 70
drag, startPoint x: 463, startPoint y: 259, endPoint x: 592, endPoint y: 415, distance: 202.2
click at [296, 213] on html "Jammin' at [GEOGRAPHIC_DATA] Vita Coffee Shop in [GEOGRAPHIC_DATA] Arvada (acro…" at bounding box center [554, 425] width 517 height 448
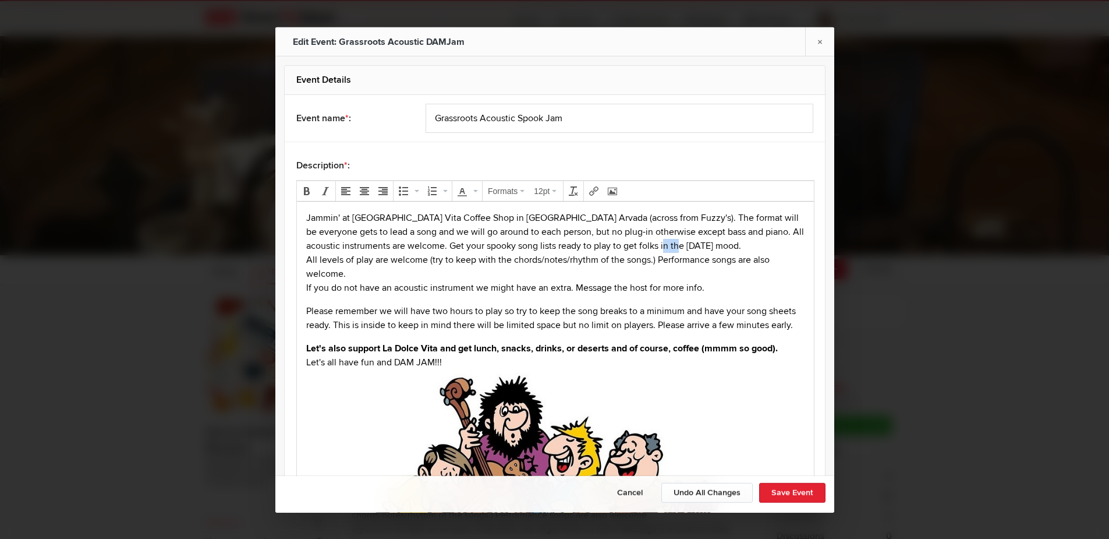
drag, startPoint x: 718, startPoint y: 247, endPoint x: 699, endPoint y: 247, distance: 18.6
click at [699, 247] on p "Jammin' at [GEOGRAPHIC_DATA] Vita Coffee Shop in [GEOGRAPHIC_DATA] Arvada (acro…" at bounding box center [555, 252] width 498 height 84
drag, startPoint x: 802, startPoint y: 492, endPoint x: 864, endPoint y: 445, distance: 78.1
click at [802, 491] on button "Save Event" at bounding box center [792, 492] width 66 height 20
